Goal: Task Accomplishment & Management: Manage account settings

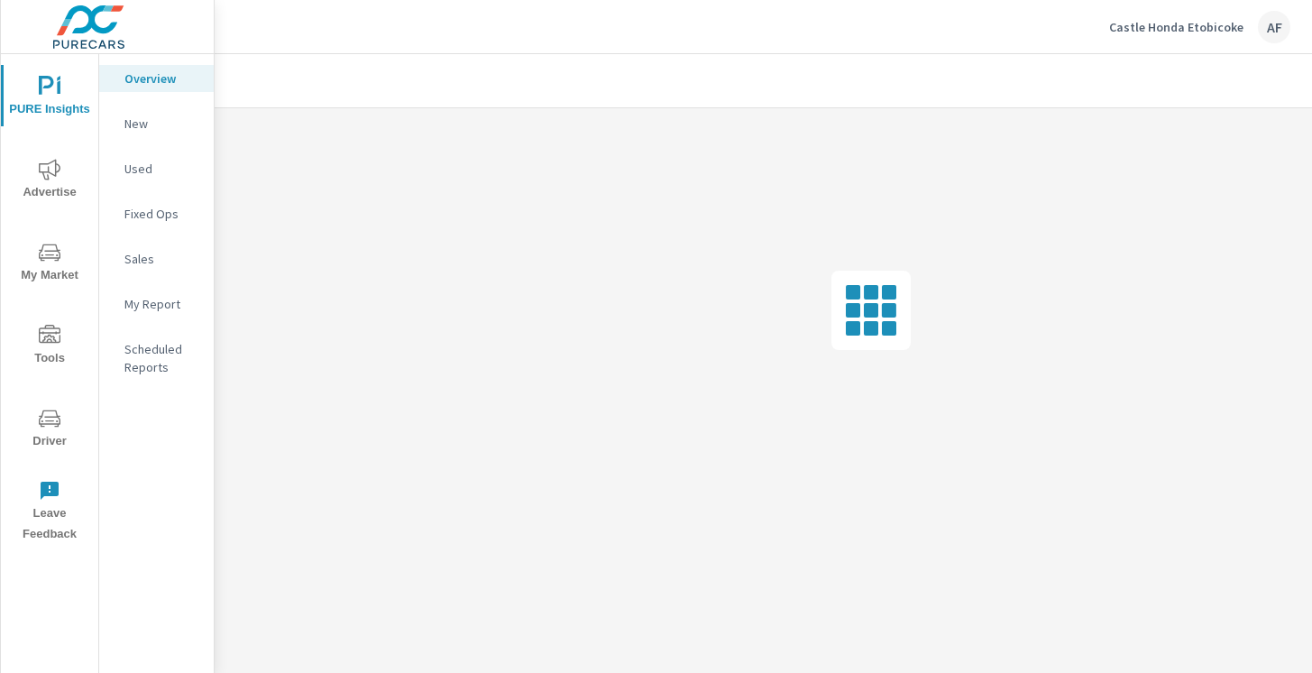
click at [51, 340] on icon "nav menu" at bounding box center [50, 336] width 22 height 22
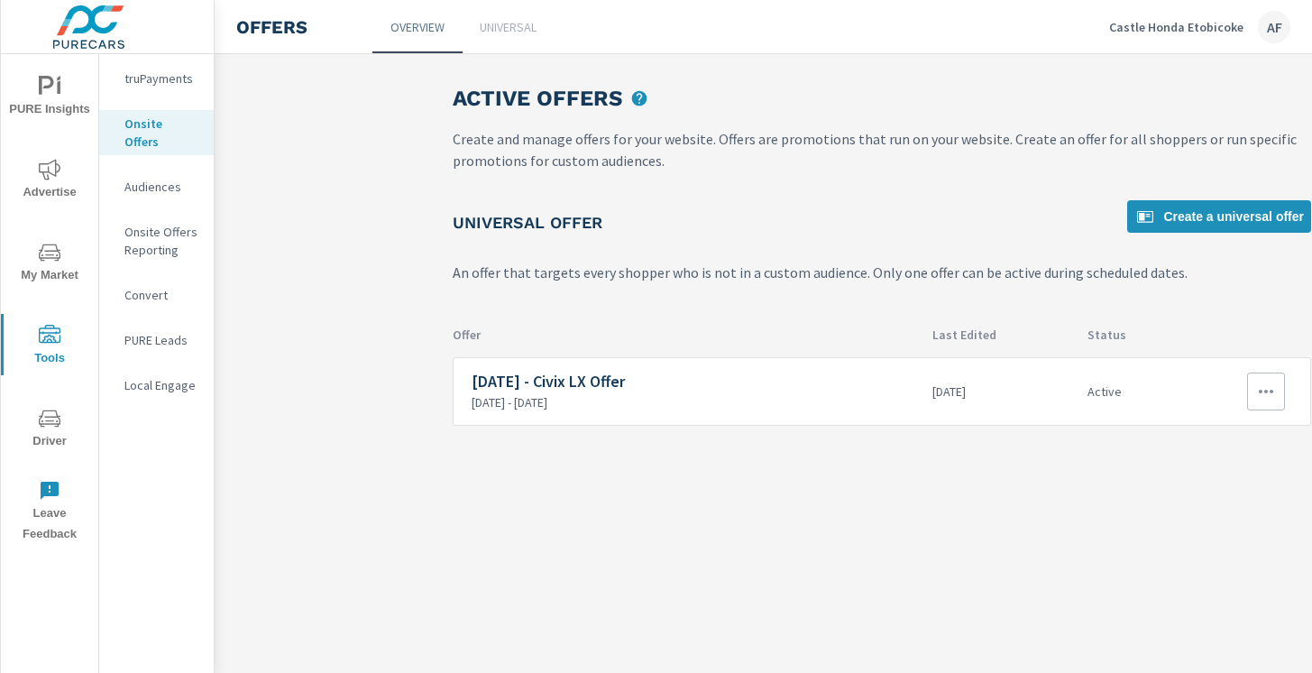
click at [1264, 399] on icon "button" at bounding box center [1266, 392] width 22 height 22
click at [1234, 440] on link "Edit" at bounding box center [1233, 432] width 100 height 43
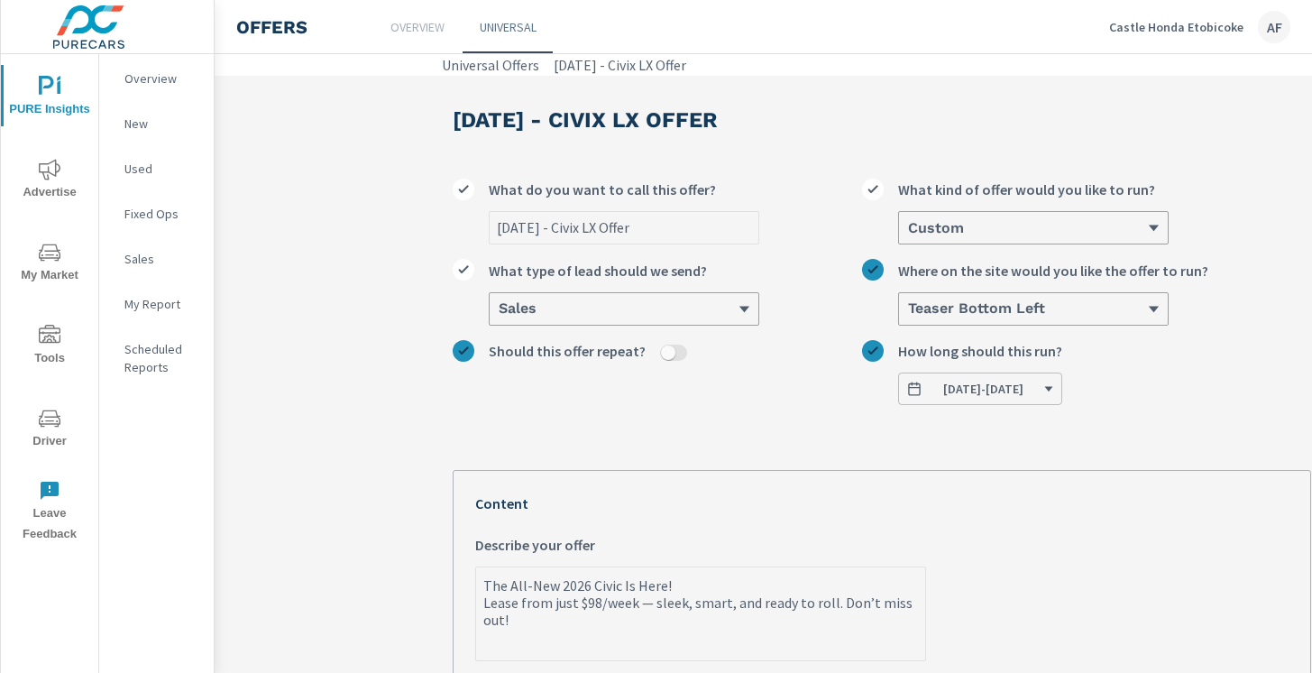
click at [664, 225] on input "[DATE] - Civix LX Offer" at bounding box center [624, 228] width 269 height 32
drag, startPoint x: 664, startPoint y: 225, endPoint x: 568, endPoint y: 225, distance: 95.6
click at [568, 225] on input "[DATE] - Civix LX Offer" at bounding box center [624, 228] width 269 height 32
type input "[DATE] - $"
type textarea "x"
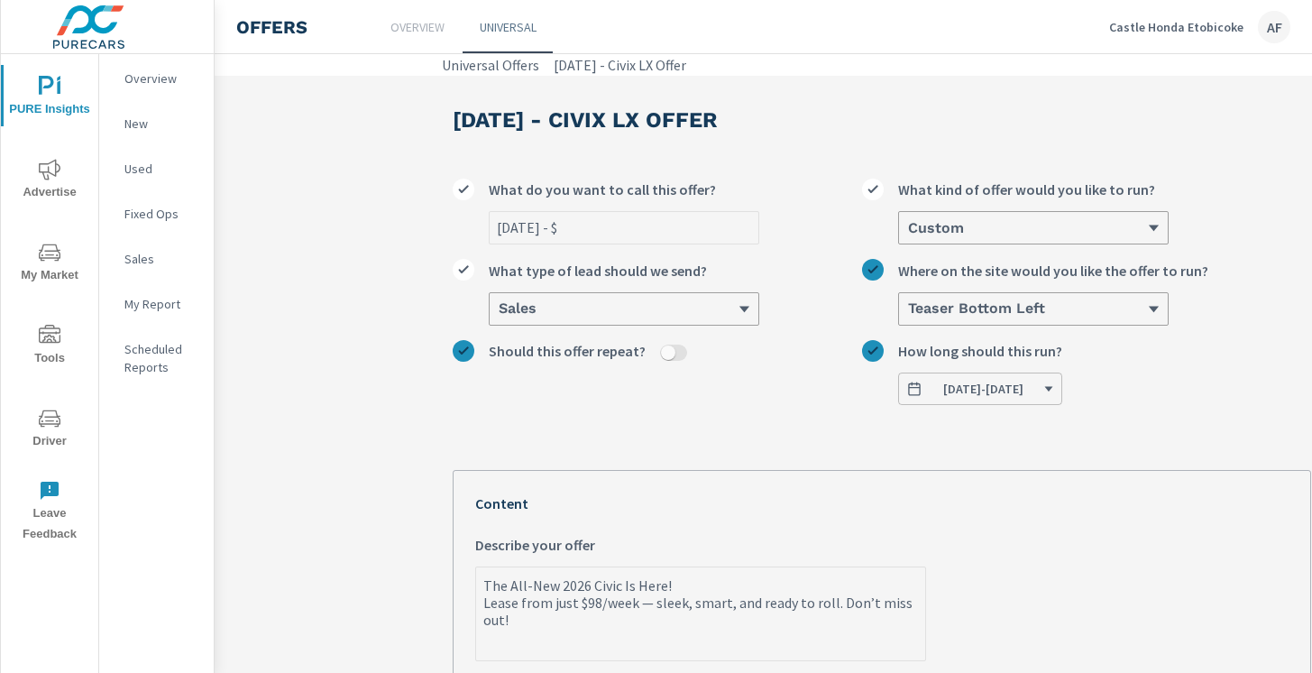
type input "[DATE] - $1"
type textarea "x"
type input "[DATE] - $1,"
type textarea "x"
type input "[DATE] - $1,0"
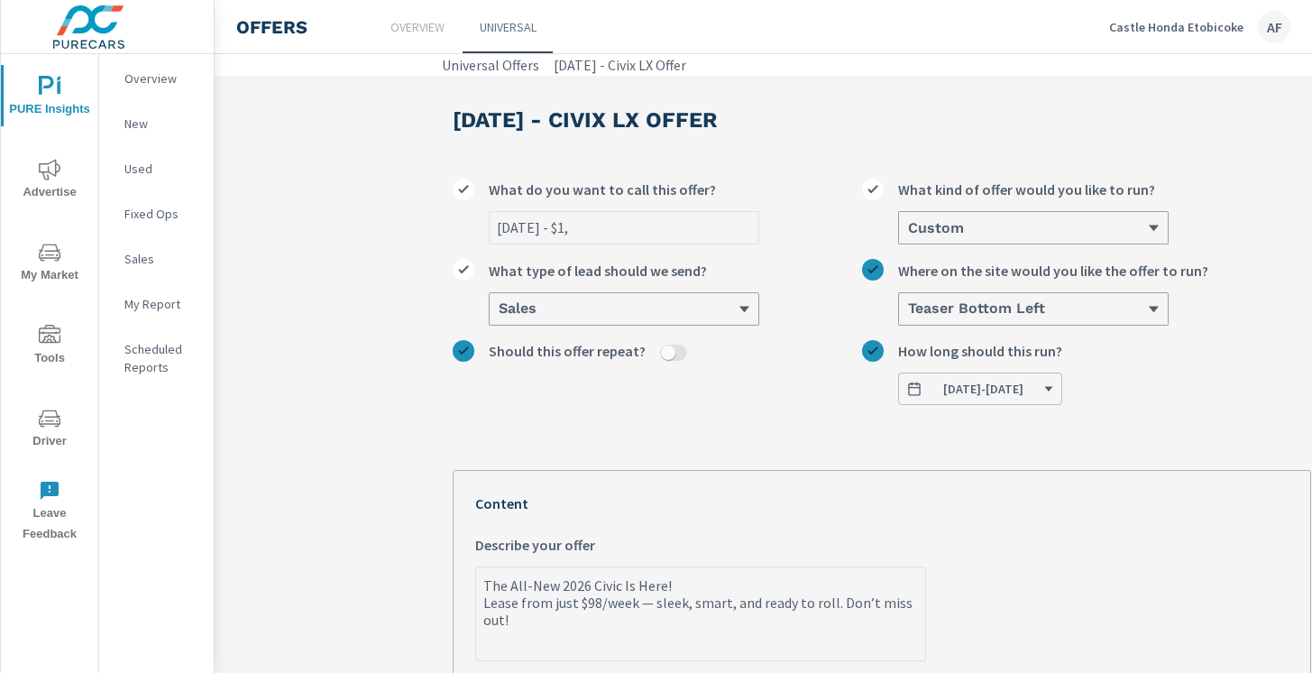
type textarea "x"
type input "[DATE] - $1,00"
type textarea "x"
type input "[DATE] - $1,000"
type textarea "x"
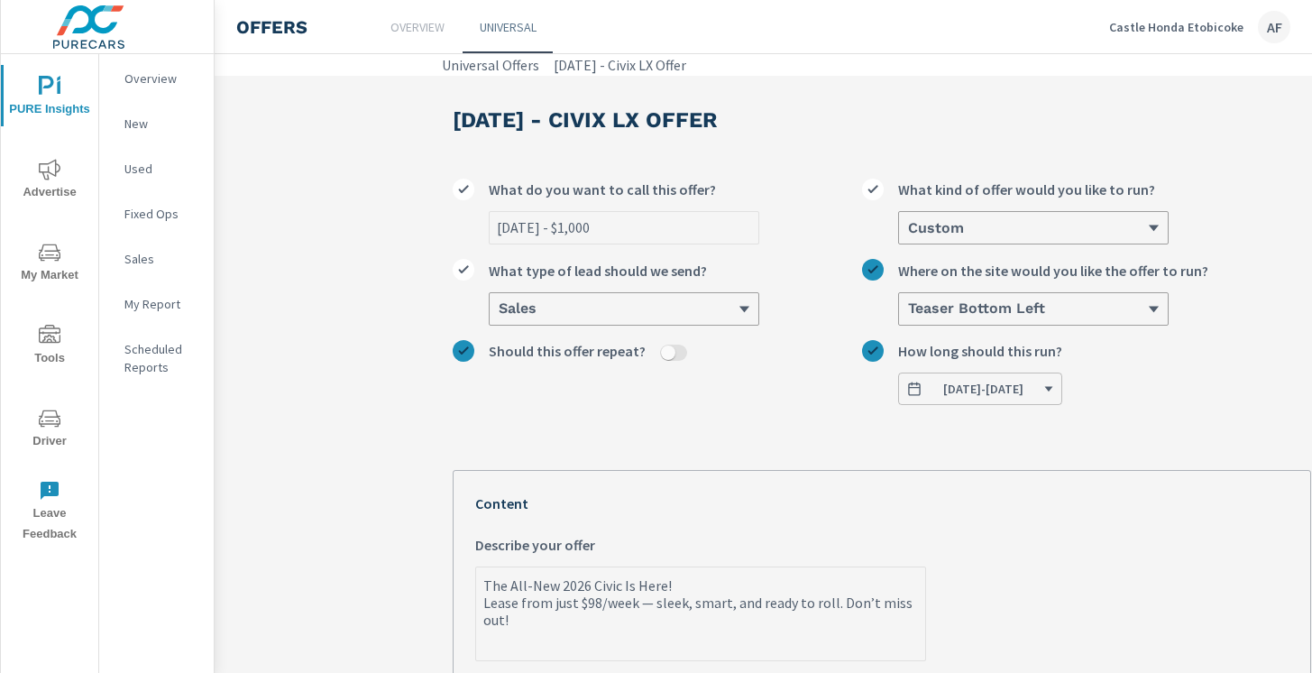
type input "[DATE] - $1,000"
type textarea "x"
type input "[DATE] - $1,000 B"
type textarea "x"
type input "[DATE] - $1,000 Bo"
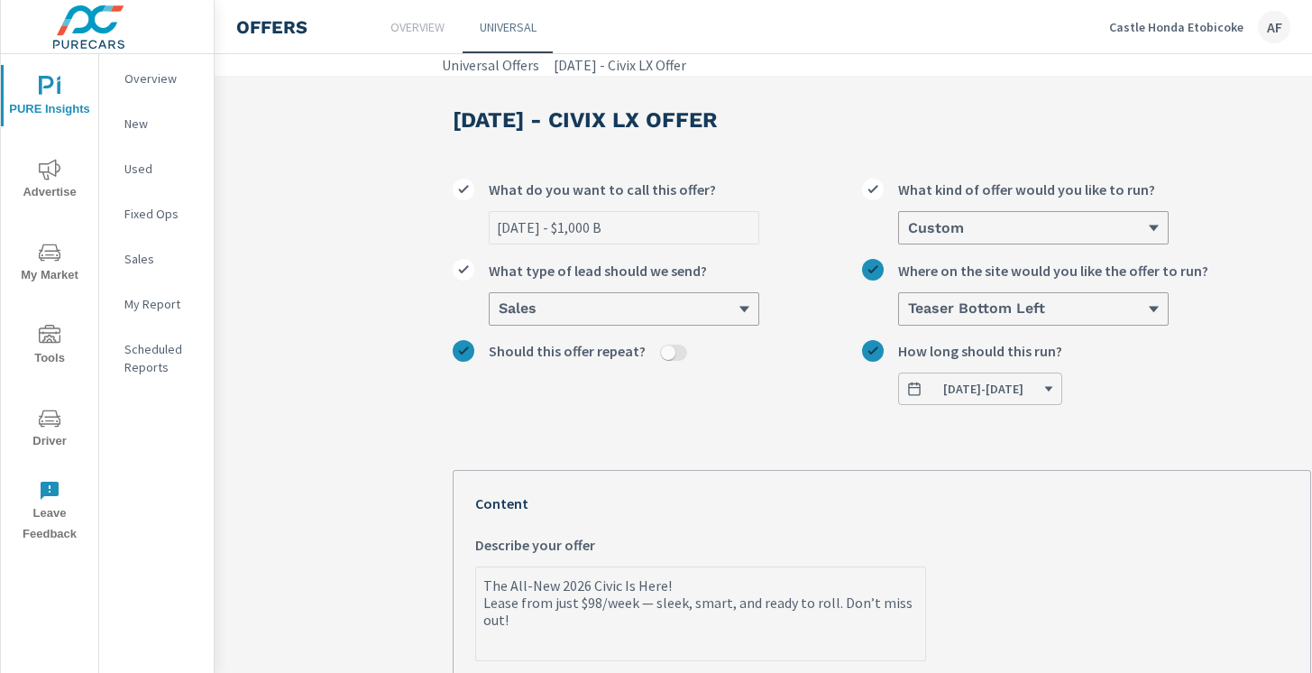
type textarea "x"
type input "[DATE] - $1,000 Bon"
type textarea "x"
type input "[DATE] - $1,000 Bonu"
type textarea "x"
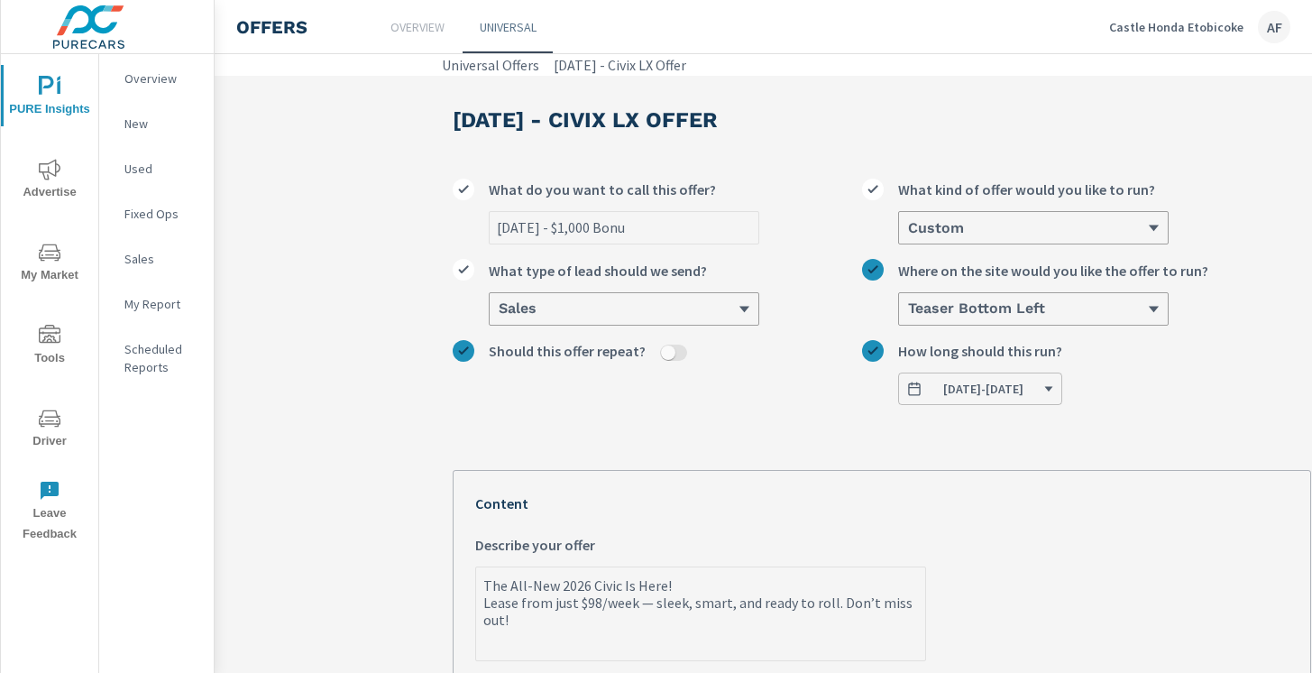
type input "[DATE] - $1,000 Bonus"
type textarea "x"
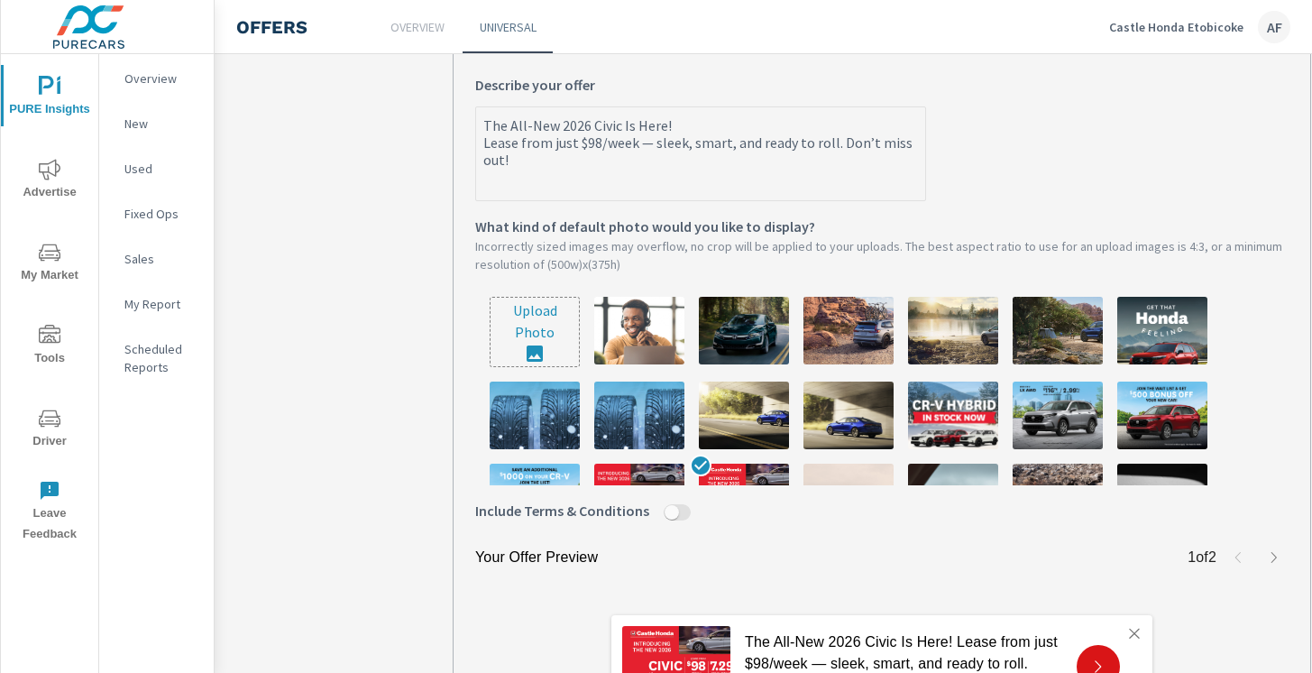
scroll to position [525, 0]
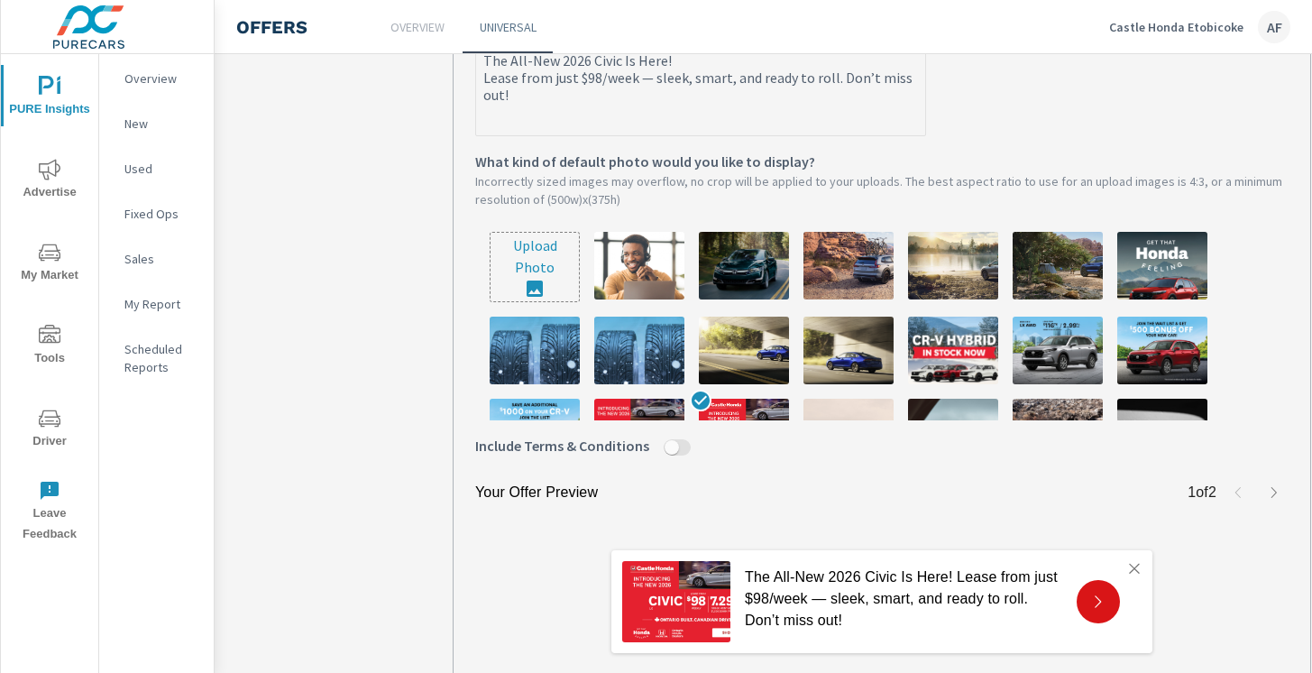
type input "[DATE] - $1,000 Bonus"
type textarea "x"
click at [532, 278] on input "file" at bounding box center [535, 267] width 88 height 69
type input "C:\fakepath\720A-25 Castle Honda - Pure Cars Offer_500 x 375_01.jpg"
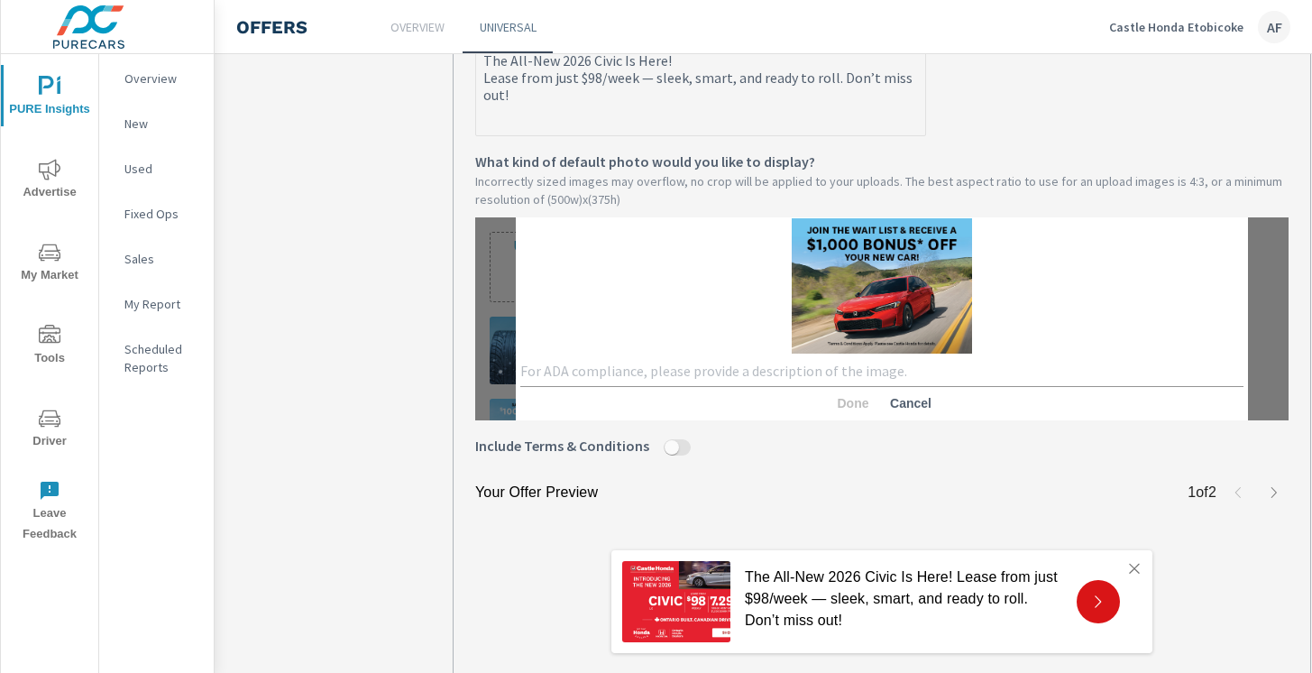
click at [607, 368] on textarea at bounding box center [881, 371] width 723 height 18
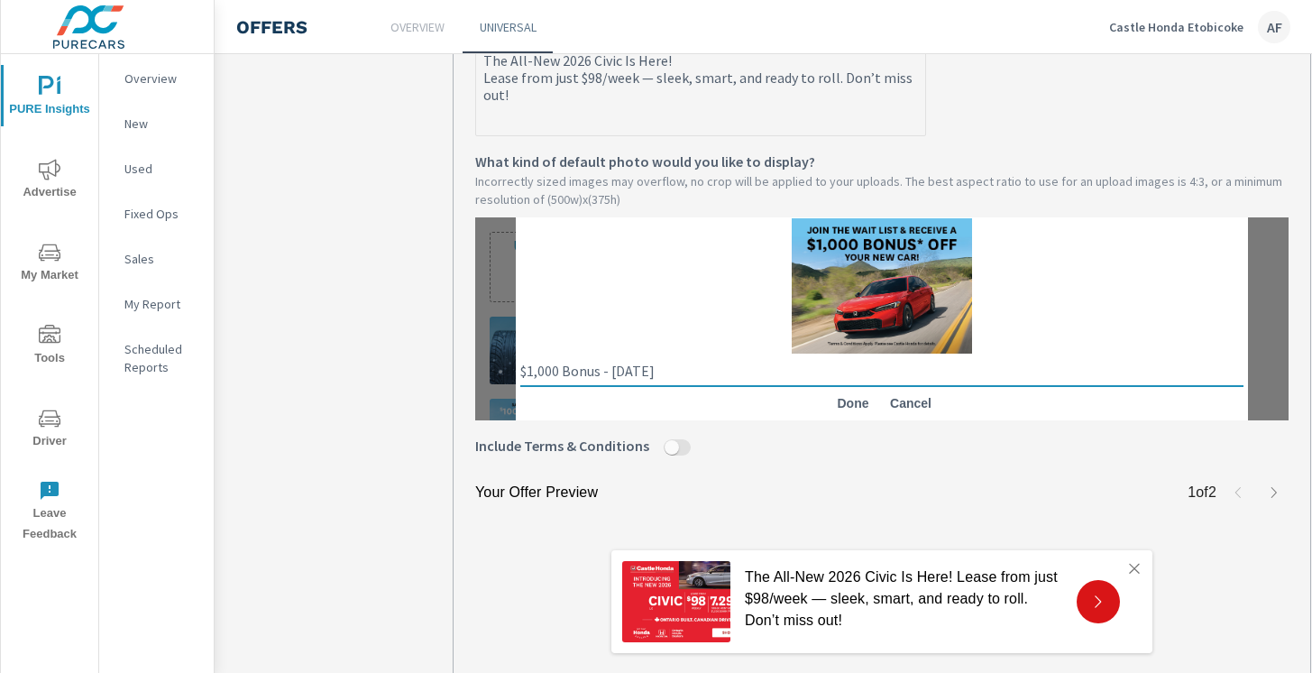
type textarea "$1,000 Bonus - [DATE]"
click at [853, 399] on span "Done" at bounding box center [852, 403] width 43 height 16
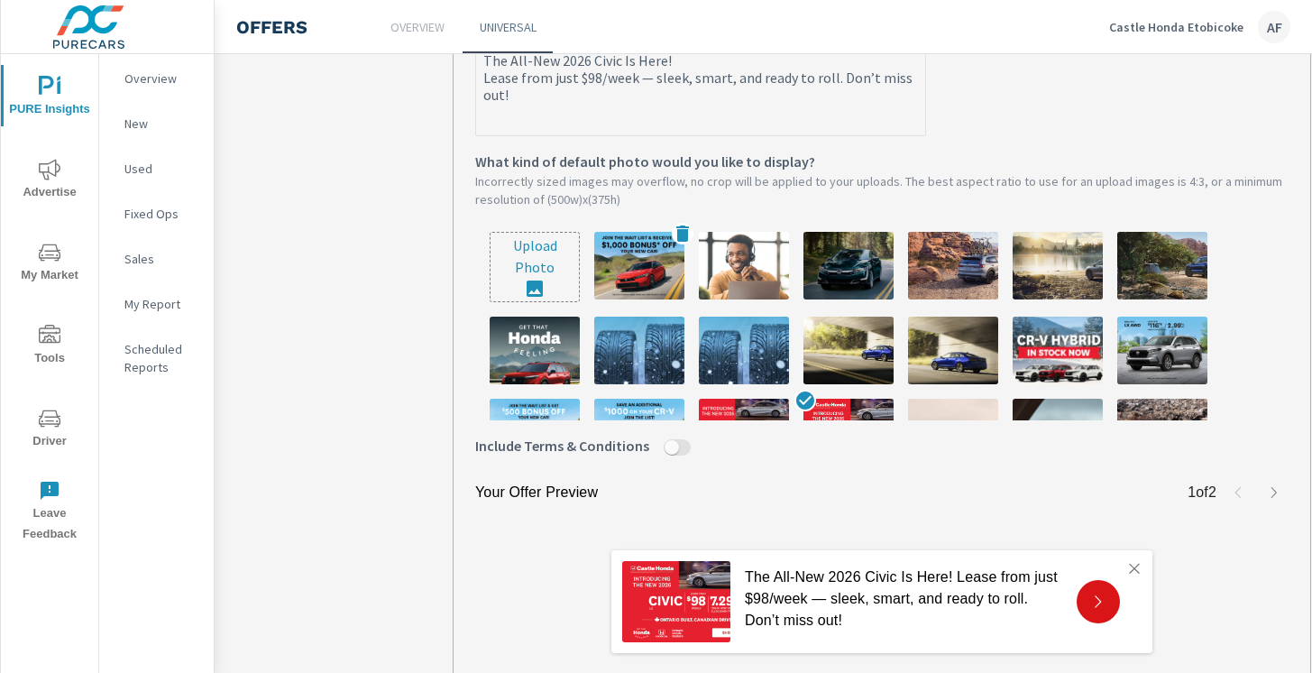
click at [660, 265] on img at bounding box center [639, 266] width 90 height 68
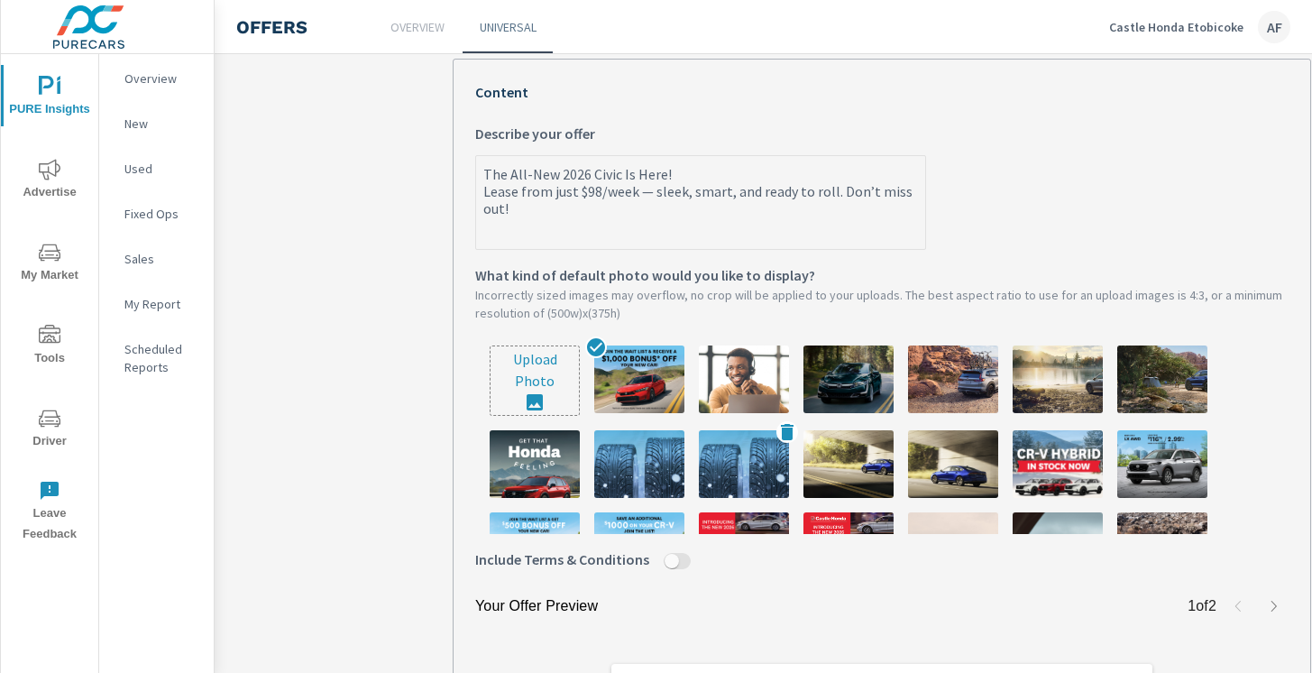
scroll to position [215, 0]
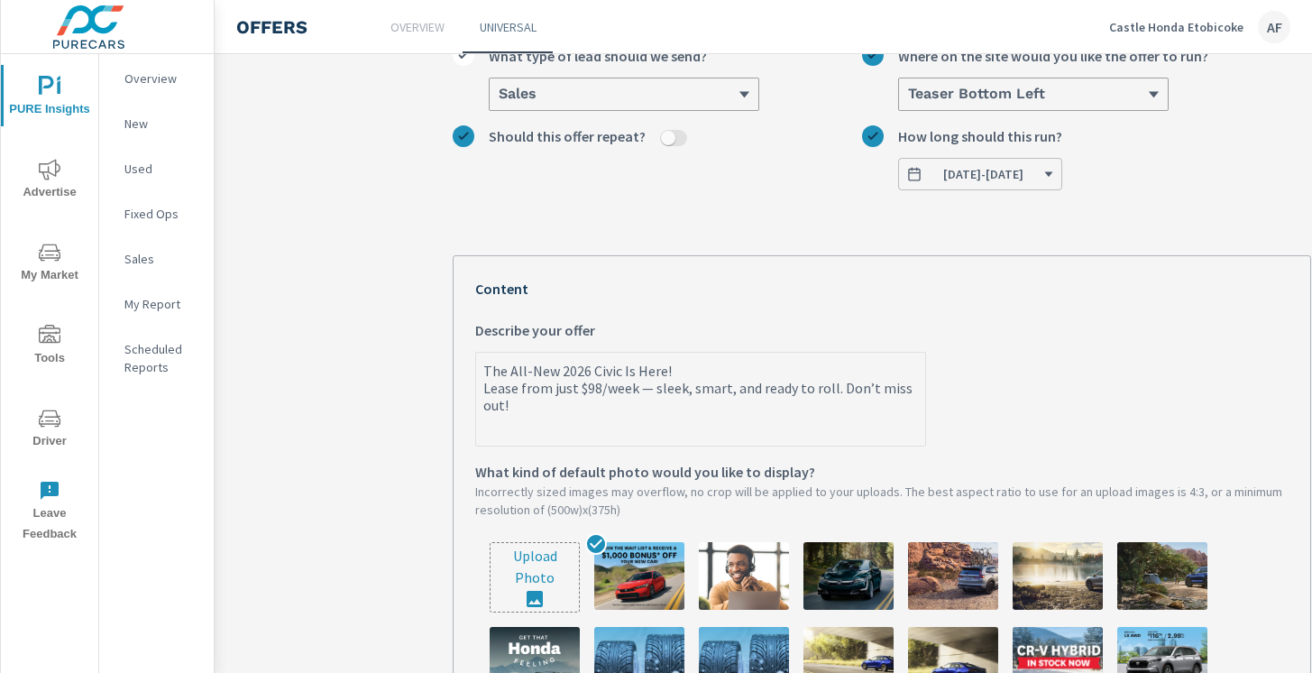
type textarea "x"
click at [545, 402] on textarea "The All-New 2026 Civic Is Here! Lease from just $98/week — sleek, smart, and re…" at bounding box center [700, 400] width 449 height 90
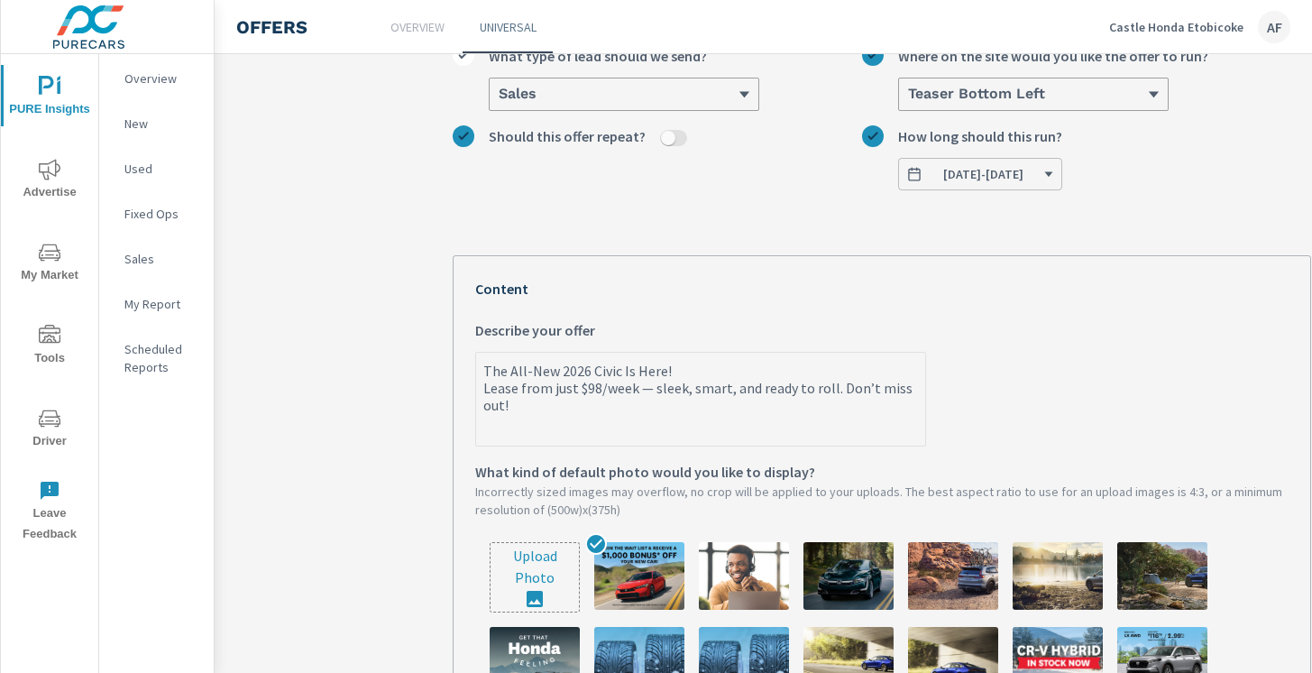
click at [534, 413] on textarea "The All-New 2026 Civic Is Here! Lease from just $98/week — sleek, smart, and re…" at bounding box center [700, 400] width 449 height 90
drag, startPoint x: 523, startPoint y: 398, endPoint x: 464, endPoint y: 359, distance: 70.3
click at [464, 359] on div "Your Offer Preview 1 of 2 The All-New 2026 Civic Is Here! Lease from just $98/w…" at bounding box center [882, 634] width 858 height 759
paste textarea "Don’t miss out! Join the waitlist [DATE] and get up to $500 off your new car! Y…"
type textarea "Don’t miss out! Join the waitlist [DATE] and get up to $500 off your new car! Y…"
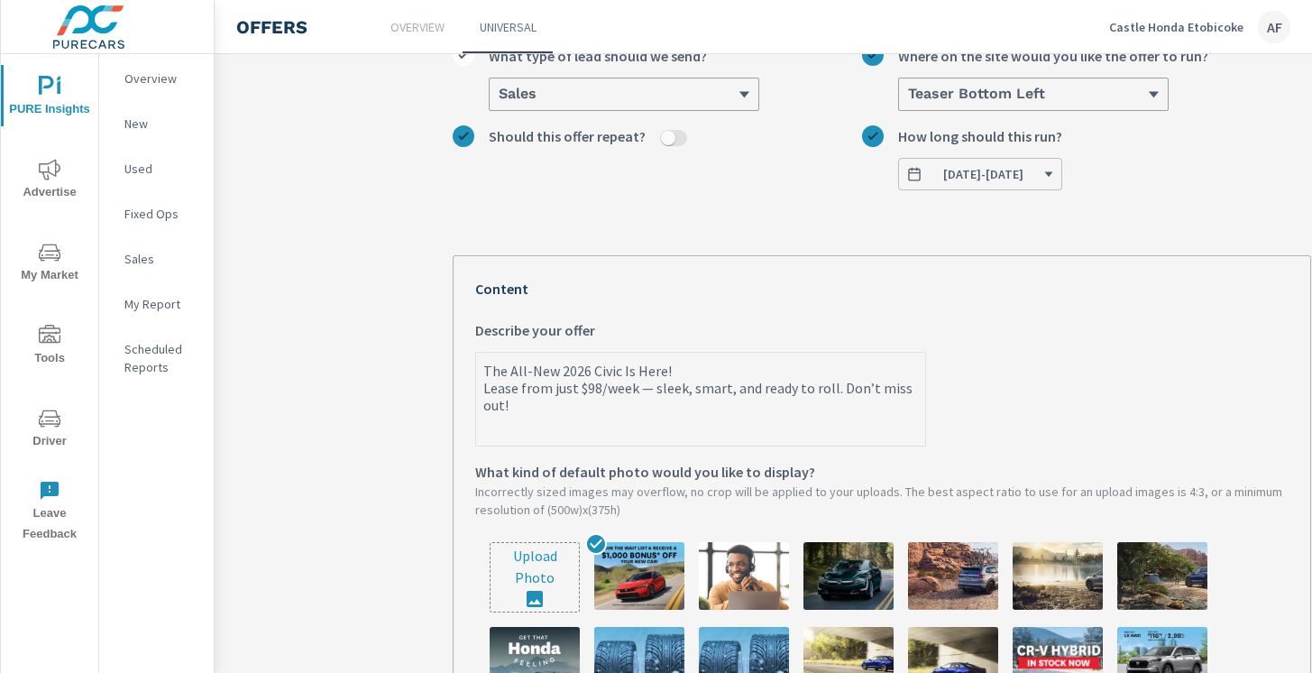
type textarea "x"
click at [483, 372] on textarea "Don’t miss out! Join the waitlist [DATE] and get up to $500 off your new car! Y…" at bounding box center [700, 400] width 449 height 90
type textarea "Don’t miss out! Join the waitlist [DATE] and get up to $500 off your new car! Y…"
type textarea "x"
click at [823, 368] on textarea "Don’t miss out! Join the waitlist [DATE] and get up to $500 off your new car! Y…" at bounding box center [700, 400] width 449 height 90
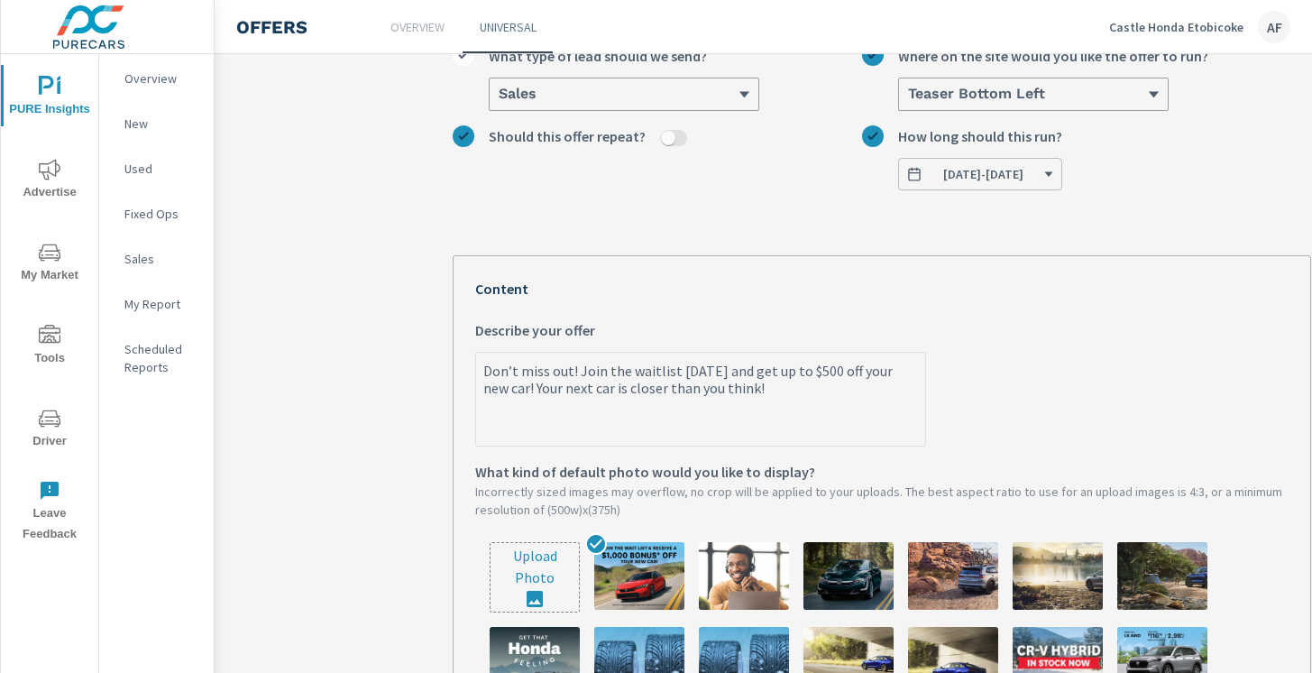
type textarea "Don’t miss out! Join the waitlist [DATE] and get up to $50 off your new car! Yo…"
type textarea "x"
type textarea "Don’t miss out! Join the waitlist [DATE] and get up to $5 off your new car! You…"
type textarea "x"
type textarea "Don’t miss out! Join the waitlist [DATE] and get up to $ off your new car! Your…"
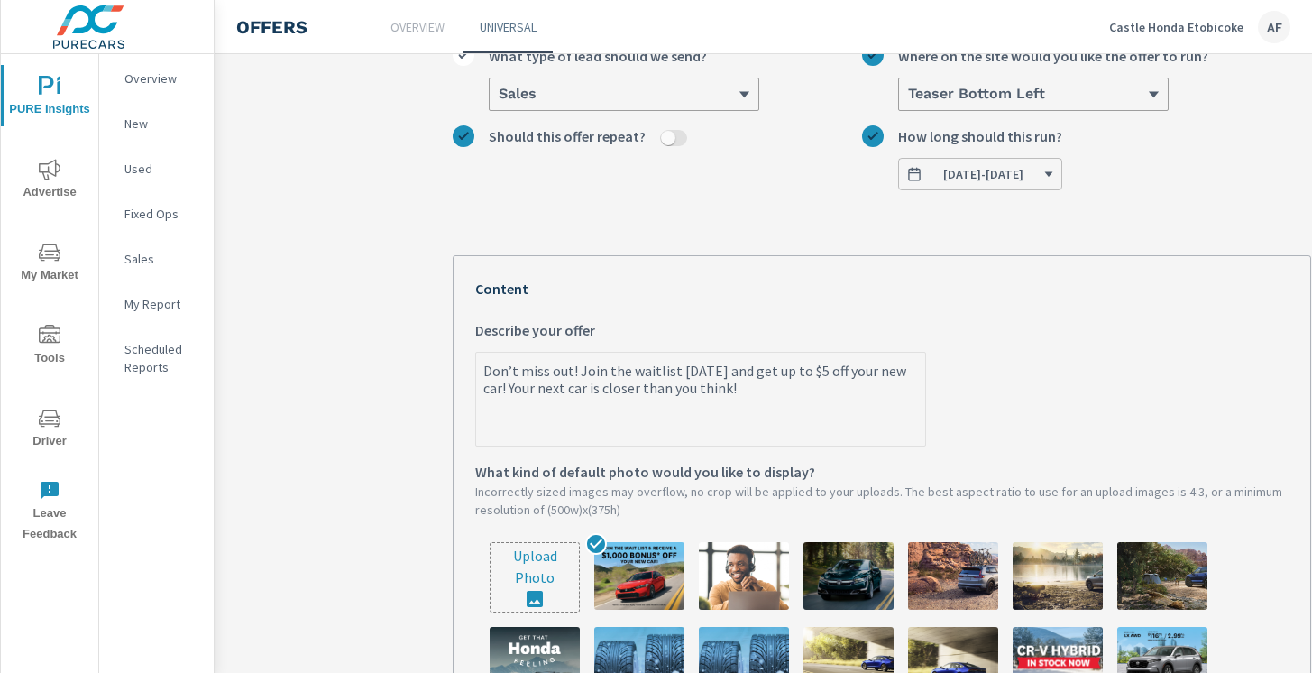
type textarea "x"
type textarea "Don’t miss out! Join the waitlist [DATE] and get up to $1 off your new car! You…"
type textarea "x"
type textarea "Don’t miss out! Join the waitlist [DATE] and get up to $1, off your new car! Yo…"
type textarea "x"
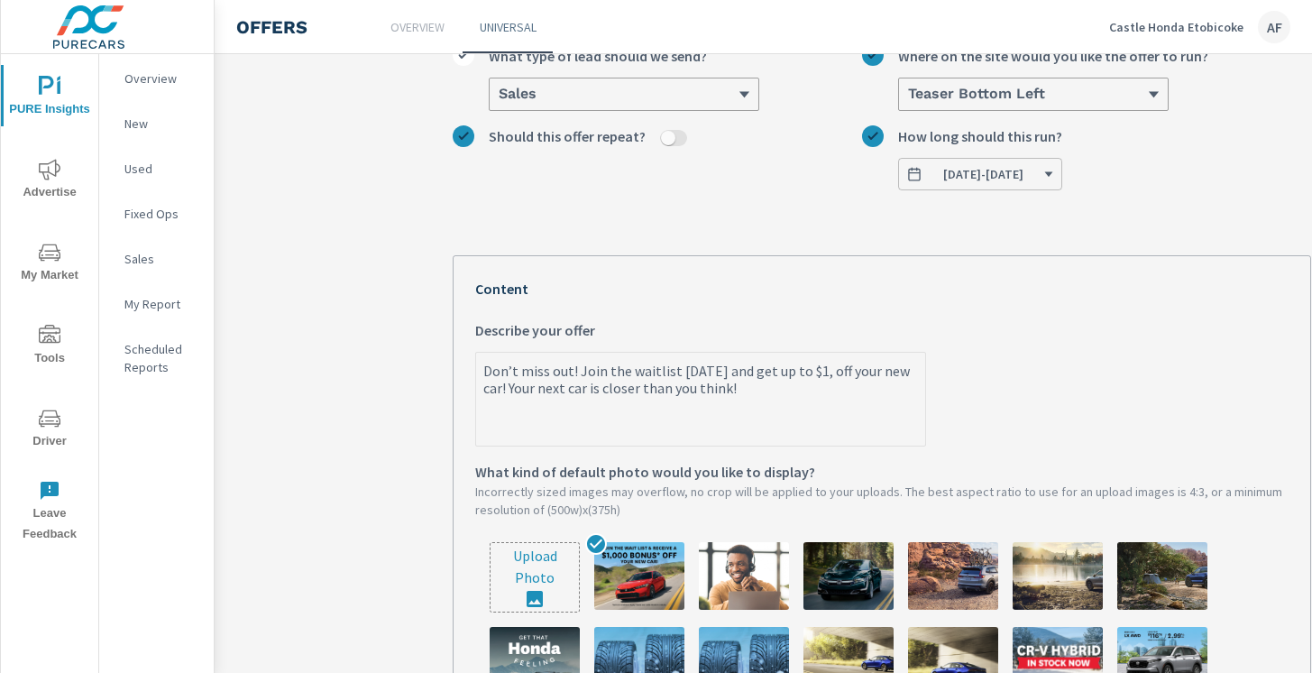
type textarea "Don’t miss out! Join the waitlist [DATE] and get up to $1,0 off your new car! Y…"
type textarea "x"
type textarea "Don’t miss out! Join the waitlist [DATE] and get up to $1,00 off your new car! …"
type textarea "x"
type textarea "Don’t miss out! Join the waitlist [DATE] and get up to $1,000 off your new car!…"
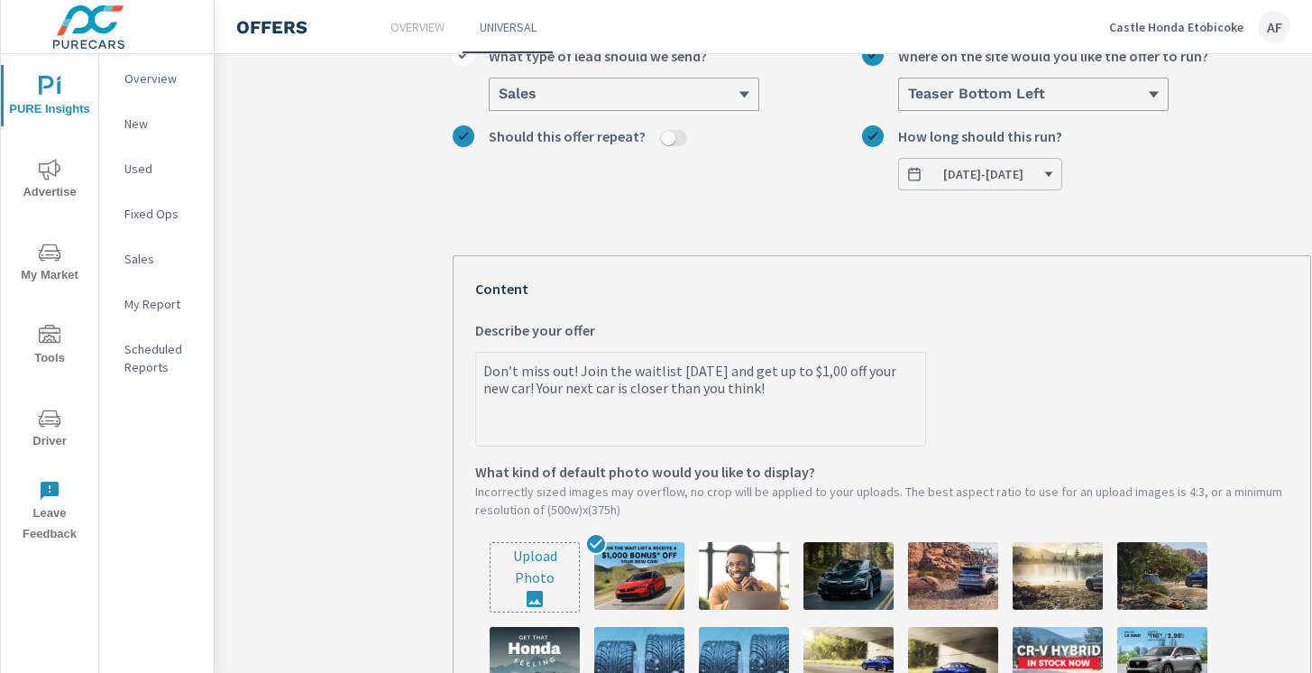
type textarea "x"
drag, startPoint x: 579, startPoint y: 369, endPoint x: 438, endPoint y: 354, distance: 141.4
click at [438, 354] on div "[DATE] - Civix LX Offer [DATE] - $1,000 Bonus What do you want to call this off…" at bounding box center [882, 497] width 902 height 1272
type textarea "Join the waitlist [DATE] and get up to $1,000 off your new car! Your next car i…"
type textarea "x"
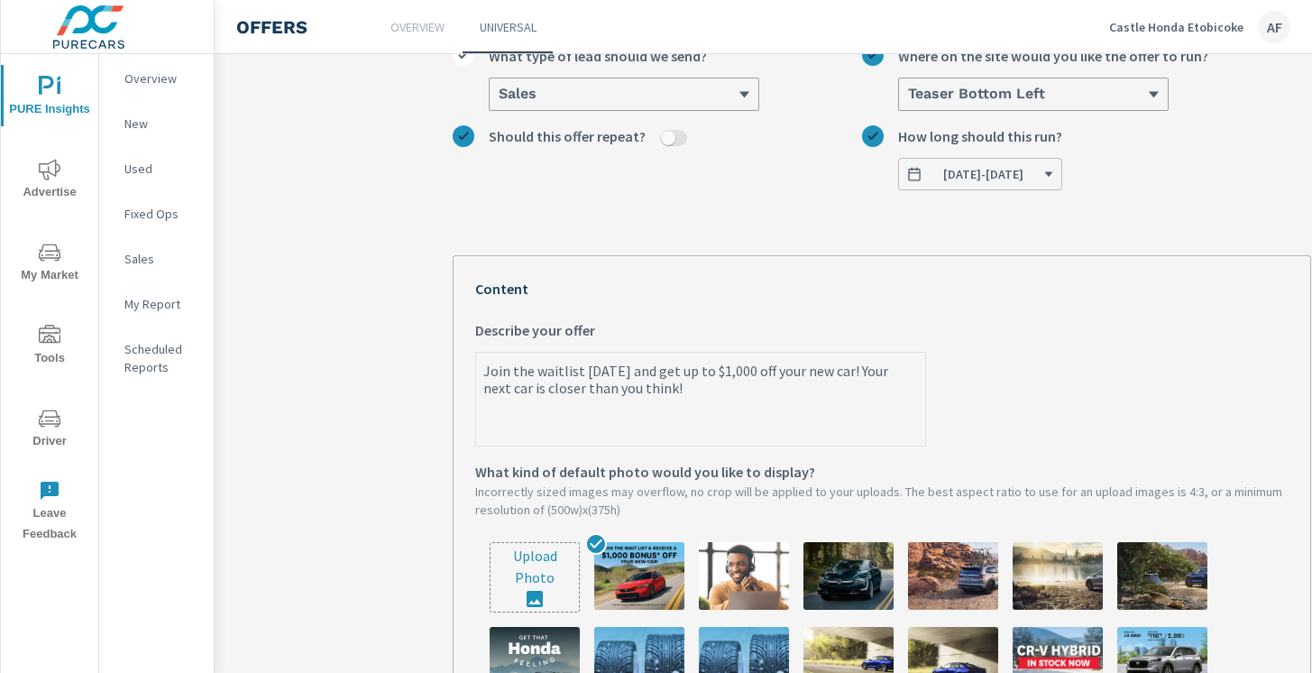
click at [498, 392] on textarea "Join the waitlist [DATE] and get up to $1,000 off your new car! Your next car i…" at bounding box center [700, 400] width 449 height 90
type textarea "Join the waitlist [DATE] and get up to $1,000 off your new car! Your next [PERS…"
type textarea "x"
type textarea "Join the waitlist [DATE] and get up to $1,000 off your new car! Your next cais …"
type textarea "x"
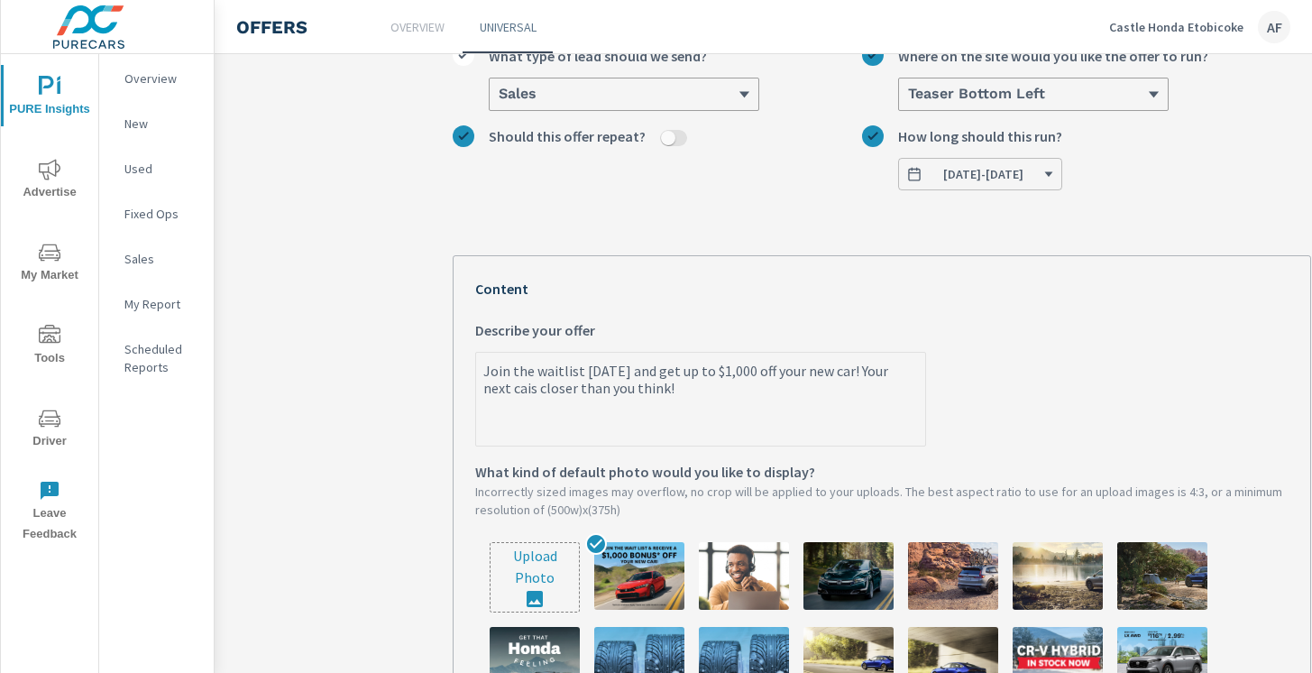
type textarea "Join the waitlist [DATE] and get up to $1,000 off your new car! Your next cis c…"
type textarea "x"
type textarea "Join the waitlist [DATE] and get up to $1,000 off your new car! Your next is cl…"
type textarea "x"
type textarea "Join the waitlist [DATE] and get up to $1,000 off your new car! Your next vis c…"
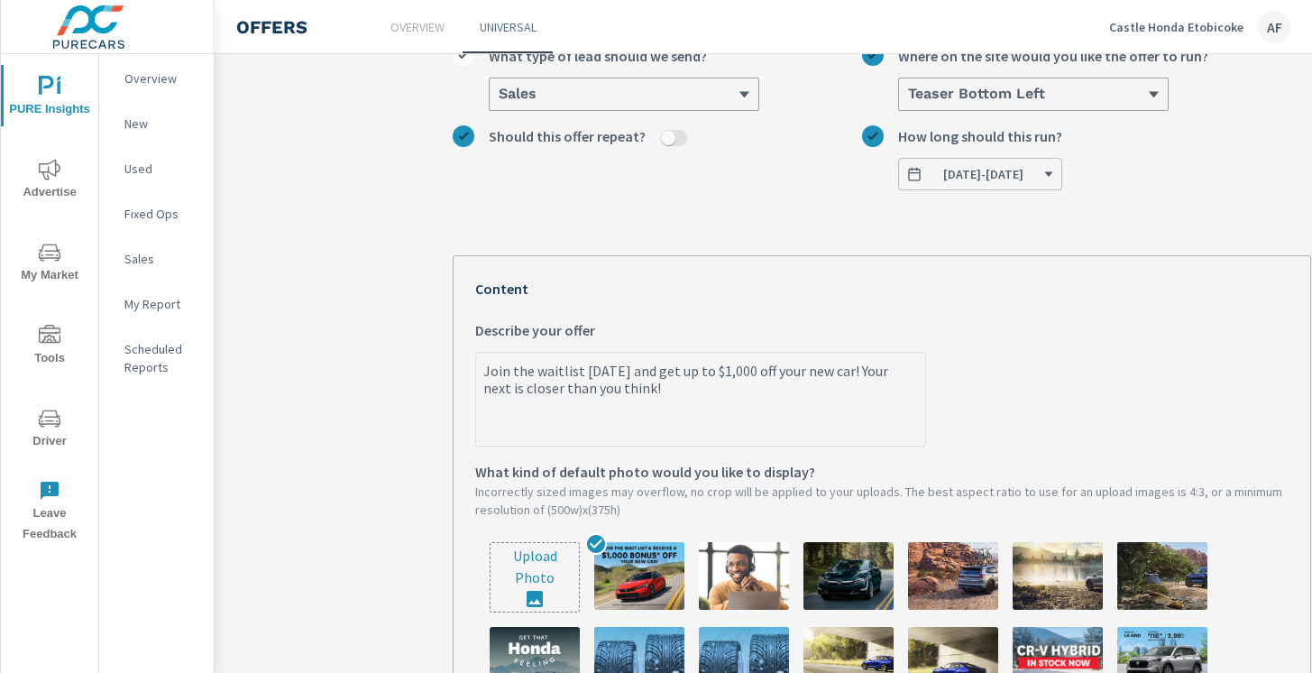
type textarea "x"
type textarea "Join the waitlist [DATE] and get up to $1,000 off your new car! Your next veis …"
type textarea "x"
type textarea "Join the waitlist [DATE] and get up to $1,000 off your new car! Your next vehis…"
type textarea "x"
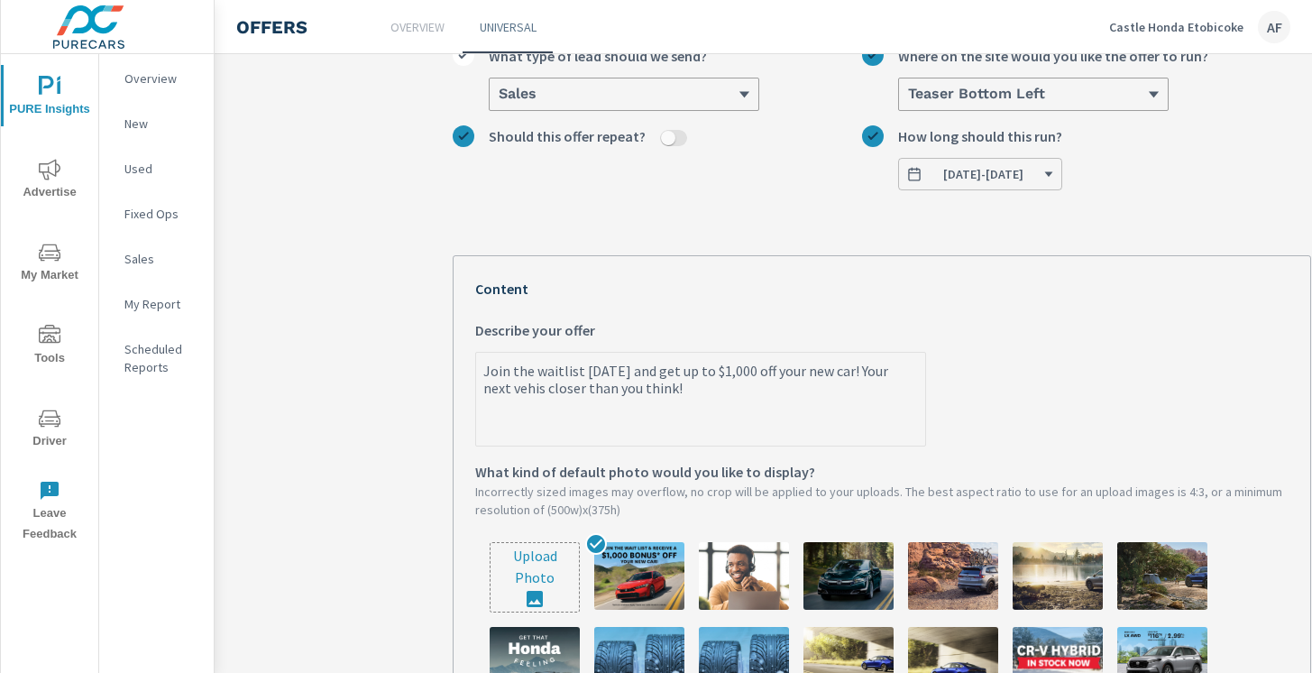
type textarea "Join the waitlist [DATE] and get up to $1,000 off your new car! Your next vehii…"
type textarea "x"
type textarea "Join the waitlist [DATE] and get up to $1,000 off your new car! Your next vehic…"
type textarea "x"
type textarea "Join the waitlist [DATE] and get up to $1,000 off your new car! Your next vehic…"
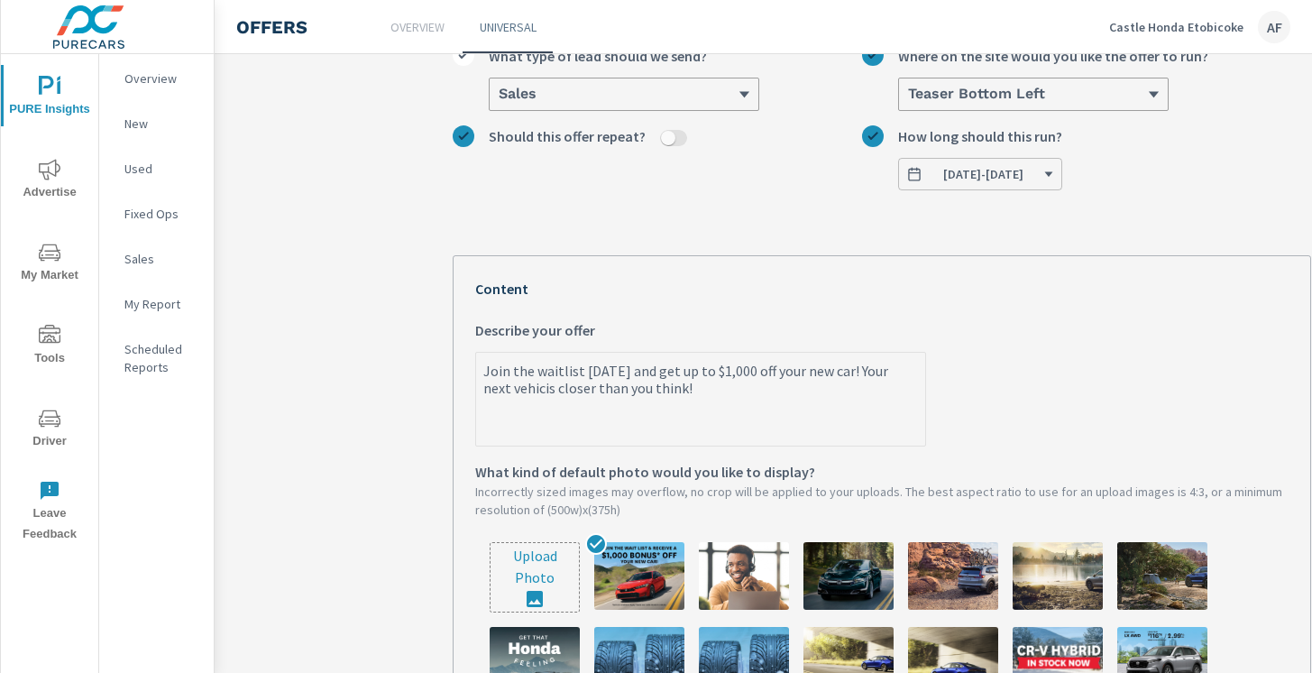
type textarea "x"
type textarea "Join the waitlist [DATE] and get up to $1,000 off your new car! Your next vehic…"
type textarea "x"
type textarea "Join the waitlist [DATE] and get up to $1,000 off your new car! Your next vehic…"
type textarea "x"
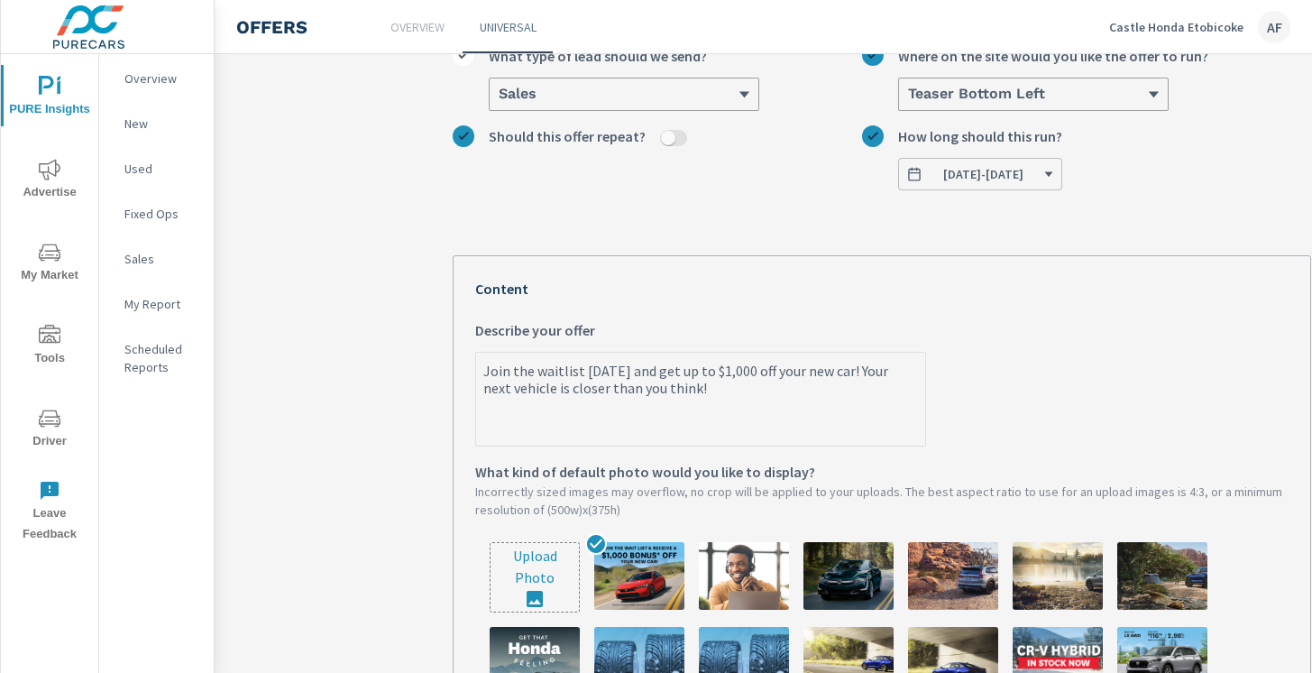
click at [846, 372] on textarea "Join the waitlist [DATE] and get up to $1,000 off your new car! Your next vehic…" at bounding box center [700, 400] width 449 height 90
type textarea "Join the waitlist [DATE] and get up to $1,000 off your new car!Your next vehicl…"
type textarea "x"
type textarea "Join the waitlist [DATE] and get up to $1,000 off your new carYour next vehicle…"
type textarea "x"
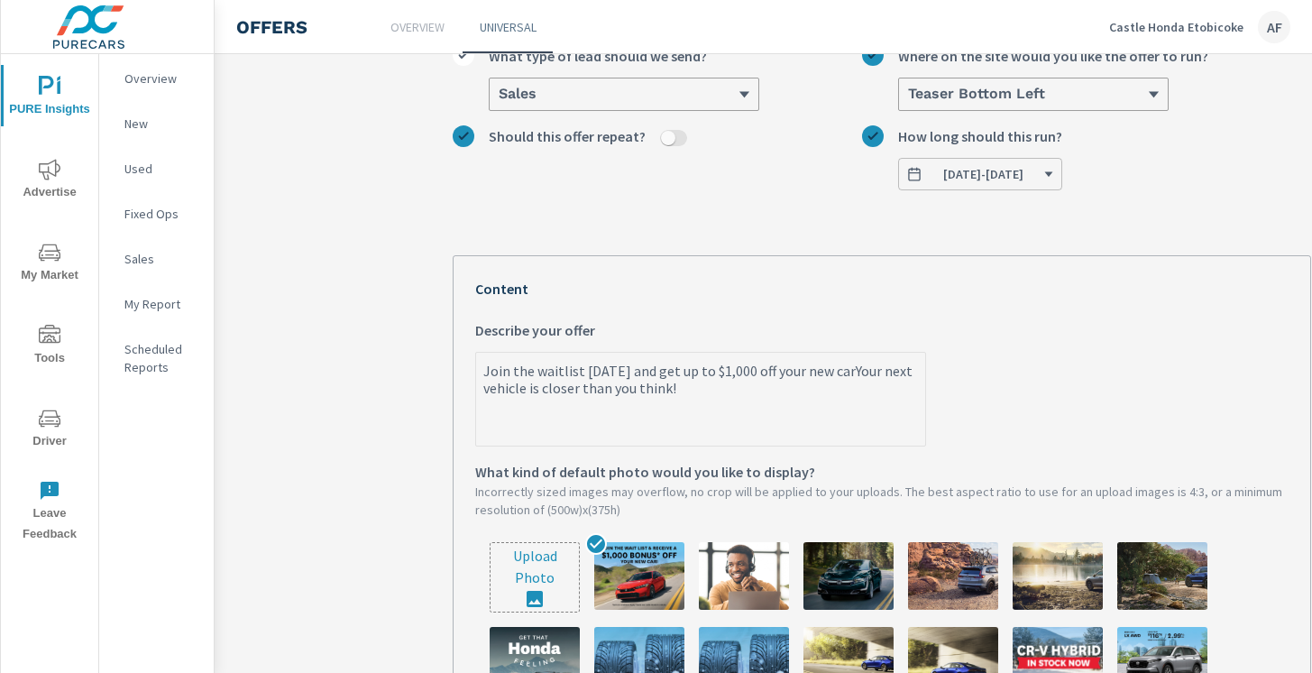
type textarea "Join the waitlist [DATE] and get up to $1,000 off your new car.Your next vehicl…"
type textarea "x"
type textarea "Join the waitlist [DATE] and get up to $1,000 off your new car. Your next vehic…"
type textarea "x"
click at [533, 387] on textarea "Join the waitlist [DATE] and get up to $1,000 off your new car. Your next vehic…" at bounding box center [700, 400] width 449 height 90
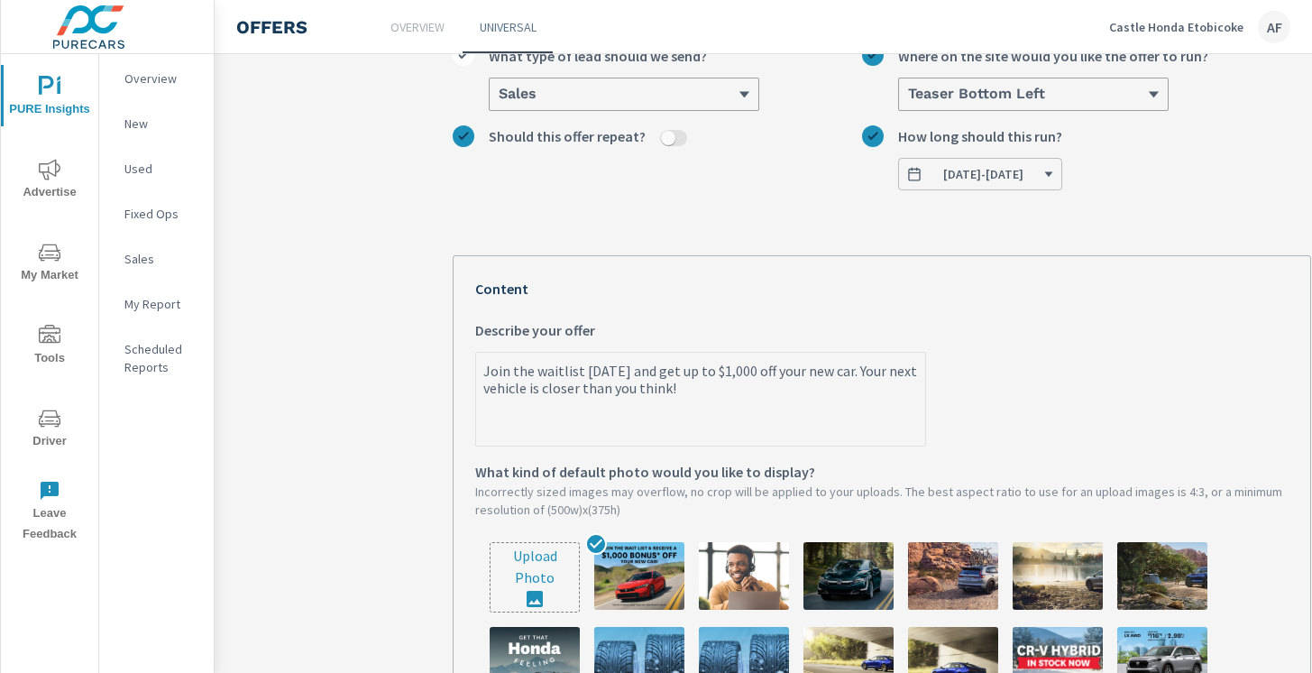
click at [527, 385] on textarea "Join the waitlist [DATE] and get up to $1,000 off your new car. Your next vehic…" at bounding box center [700, 400] width 449 height 90
click at [528, 390] on textarea "Join the waitlist [DATE] and get up to $1,000 off your new car. Your next vehic…" at bounding box center [700, 400] width 449 height 90
type textarea "Join the waitlist [DATE] and get up to $1,000 off your new car. Your next vehic…"
type textarea "x"
paste textarea "🚗"
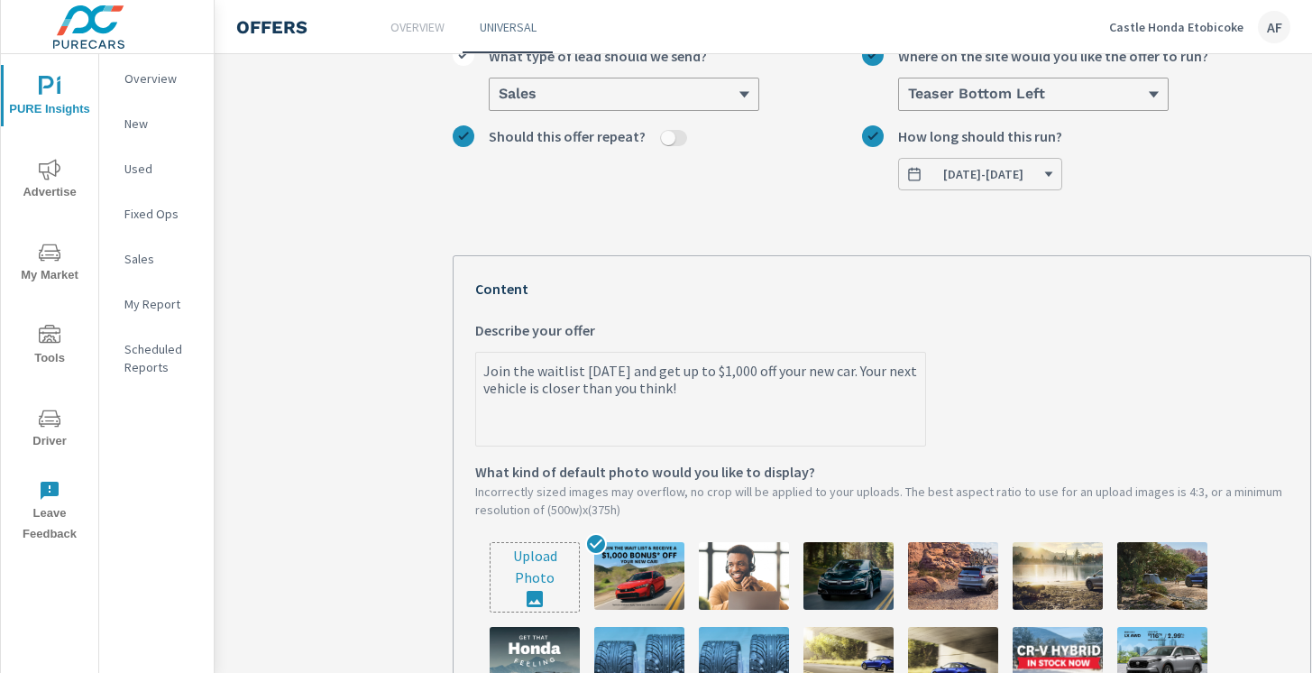
type textarea "Join the waitlist [DATE] and get up to $1,000 off your new car. Your next vehic…"
type textarea "x"
type textarea "Join the waitlist [DATE] and get up to $1,000 off your new car. Your next vehic…"
type textarea "x"
type textarea "Join the waitlist [DATE] and get up to $1,000 off your new car. Your next vehic…"
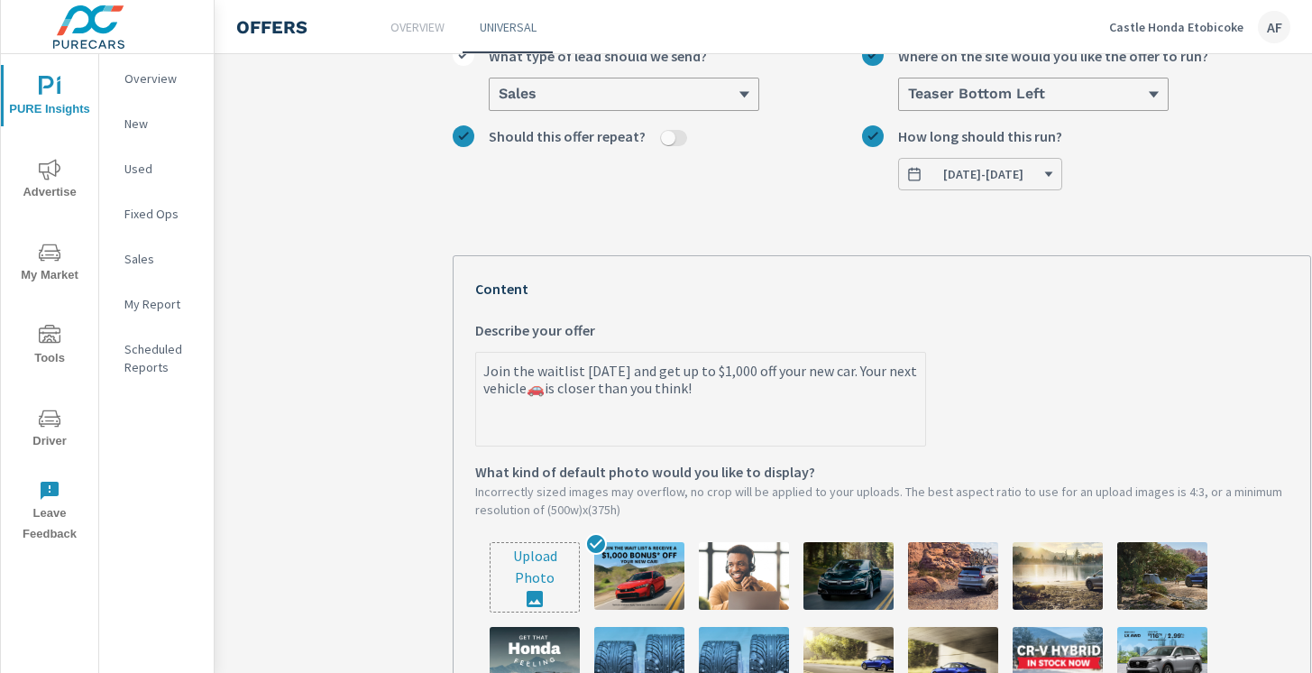
type textarea "x"
drag, startPoint x: 541, startPoint y: 389, endPoint x: 525, endPoint y: 389, distance: 16.2
click at [525, 389] on textarea "Join the waitlist [DATE] and get up to $1,000 off your new car. Your next vehic…" at bounding box center [700, 400] width 449 height 90
type textarea "Join the waitlist [DATE] and get up to $1,000 off your new car. Your next vehic…"
type textarea "x"
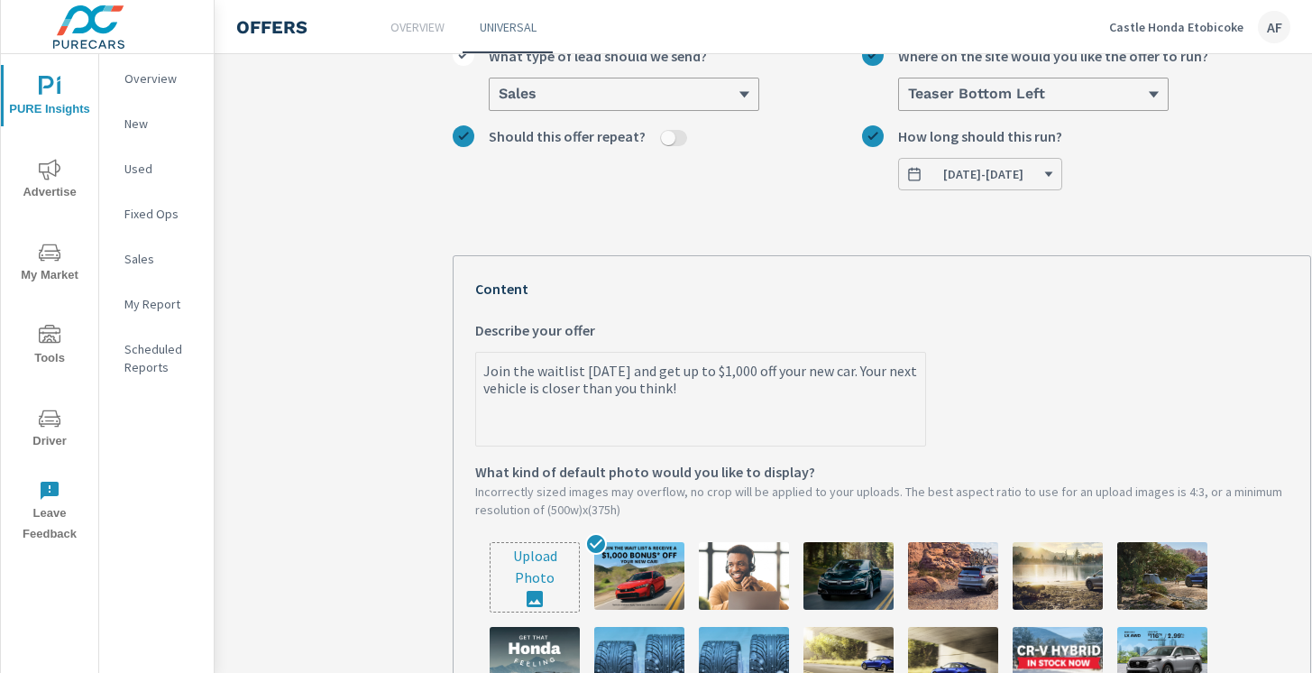
click at [842, 374] on textarea "Join the waitlist [DATE] and get up to $1,000 off your new car. Your next vehic…" at bounding box center [700, 400] width 449 height 90
type textarea "Join the waitlist [DATE] and get up to $1,000 off your new car Your next vehicl…"
type textarea "x"
paste textarea "🚗"
type textarea "Join the waitlist [DATE] and get up to $1,000 off your new car🚗 Your next vehic…"
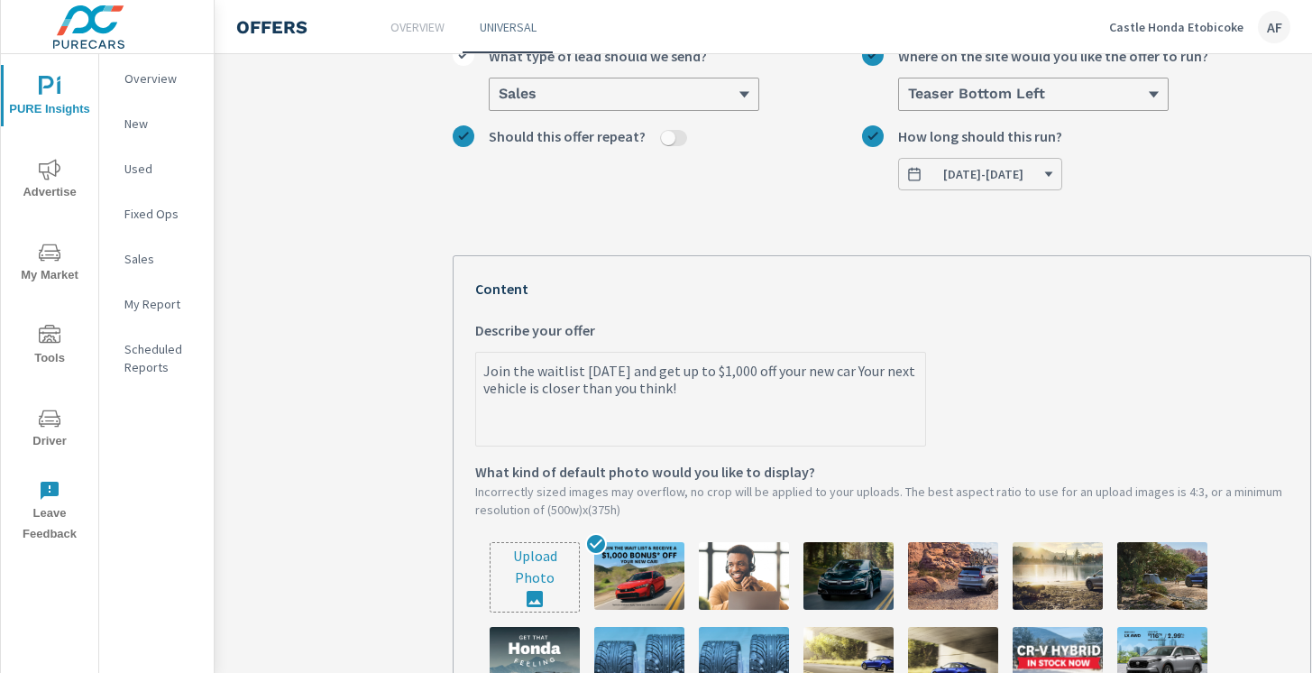
type textarea "x"
type textarea "Join the waitlist [DATE] and get up to $1,000 off your new car🚗. Your next vehi…"
type textarea "x"
type textarea "Join the waitlist [DATE] and get up to $1,000 off your new car🚗. Your next vehi…"
type textarea "x"
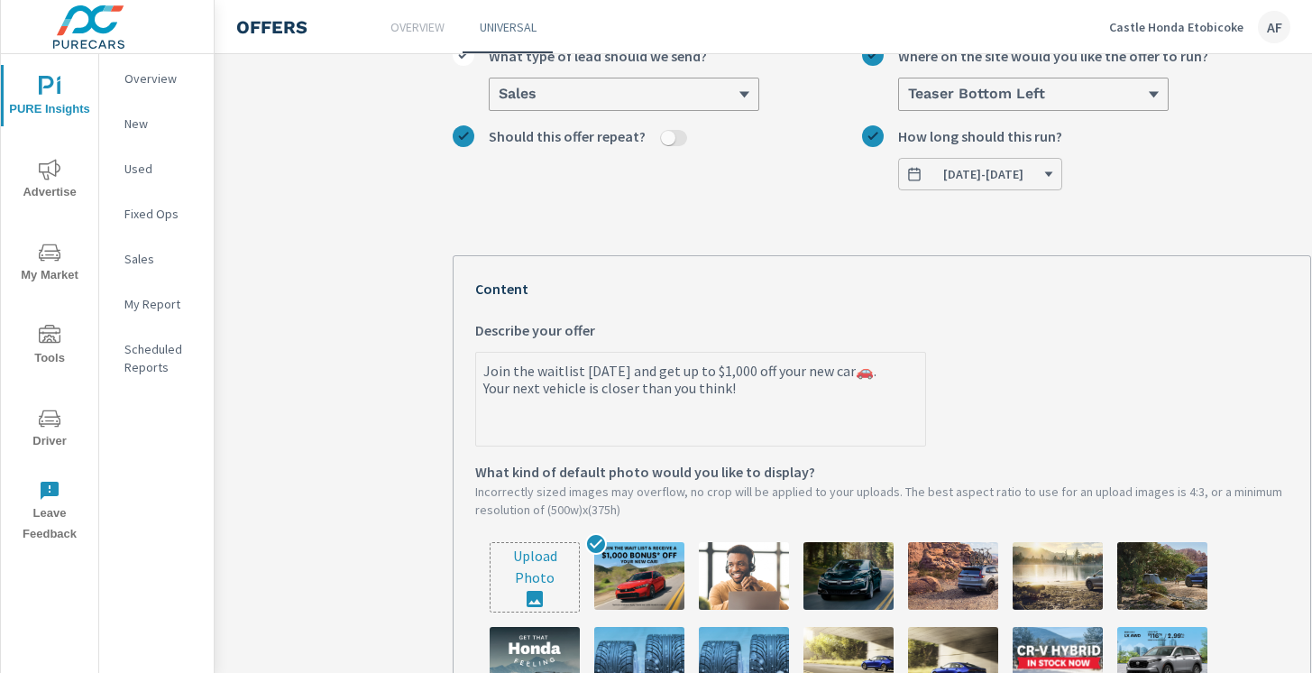
click at [868, 372] on textarea "Join the waitlist [DATE] and get up to $1,000 off your new car🚗. Your next vehi…" at bounding box center [700, 400] width 449 height 90
type textarea "Join the waitlist [DATE] and get up to $1,000 off your new car🚗. Your next vehi…"
type textarea "x"
type textarea "Join the waitlist [DATE] and get up to $1,000 off your new car🚗 Your next vehic…"
type textarea "x"
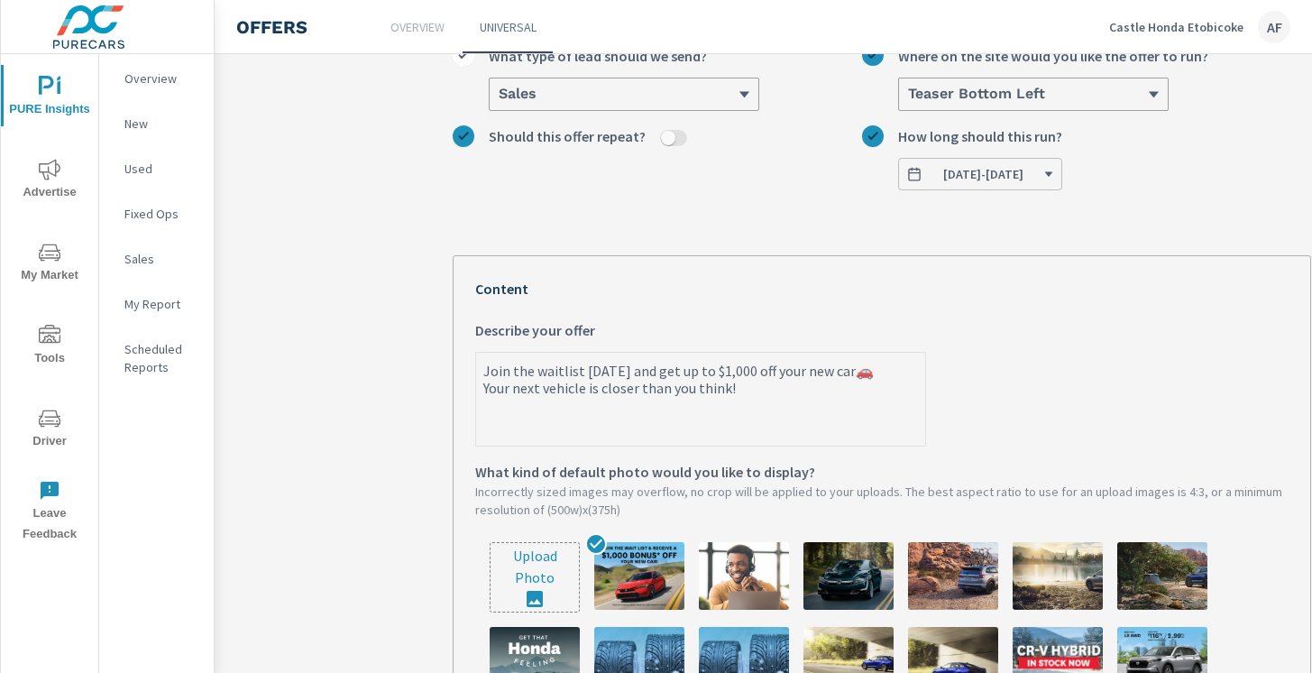
type textarea "Join the waitlist [DATE] and get up to $1,000 off your new car🚗! Your next vehi…"
type textarea "x"
click at [849, 371] on textarea "Join the waitlist [DATE] and get up to $1,000 off your new car🚗! Your next vehi…" at bounding box center [700, 400] width 449 height 90
click at [863, 375] on textarea "Join the waitlist [DATE] and get up to $1,000 off your new car🚗! Your next vehi…" at bounding box center [700, 400] width 449 height 90
type textarea "Join the waitlist [DATE] and get up to $1,000 off your new car🚗 Your next vehic…"
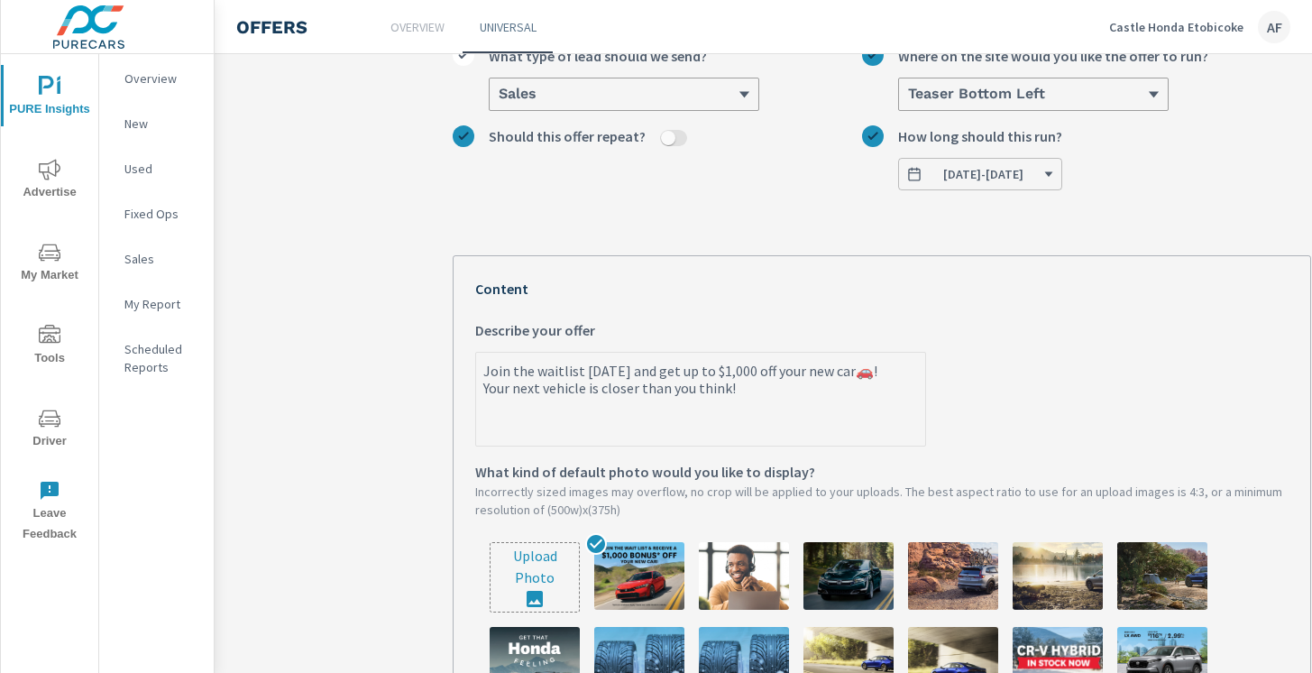
type textarea "x"
type textarea "Join the waitlist [DATE] and get up to $1,000 off your new car🚗. Your next vehi…"
type textarea "x"
type textarea "Join the waitlist [DATE] and get up to $1,000 off your new car🚗 Your next vehic…"
type textarea "x"
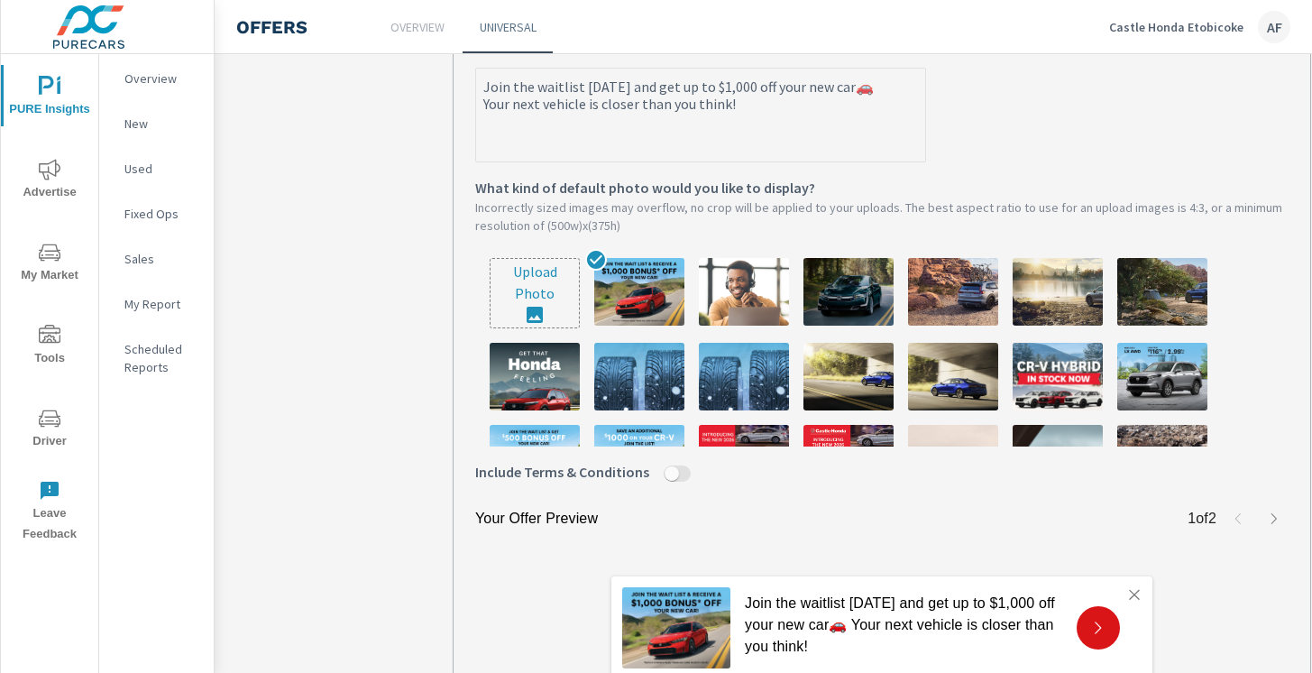
scroll to position [364, 0]
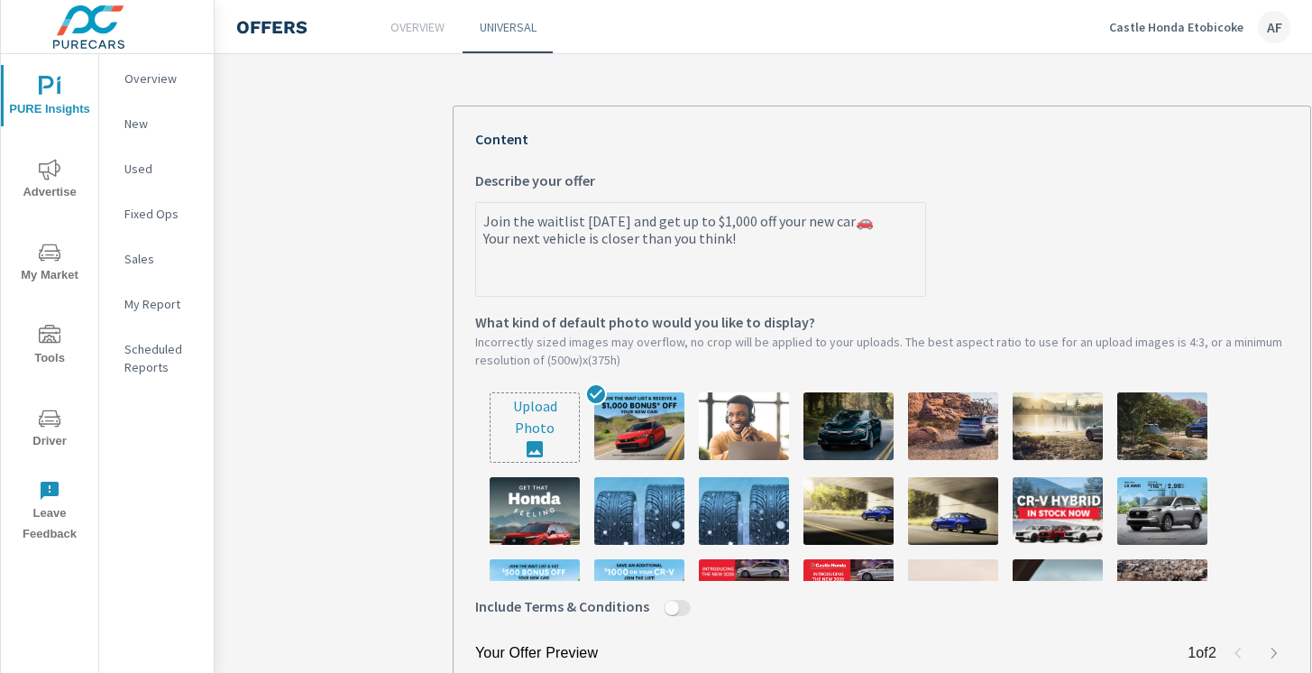
click at [842, 220] on textarea "Join the waitlist [DATE] and get up to $1,000 off your new car🚗 Your next vehic…" at bounding box center [700, 251] width 449 height 90
type textarea "Join the waitlist [DATE] and get up to $1,000 off your new ca🚗 Your next vehicl…"
type textarea "x"
type textarea "Join the waitlist [DATE] and get up to $1,000 off your new c🚗 Your next vehicle…"
type textarea "x"
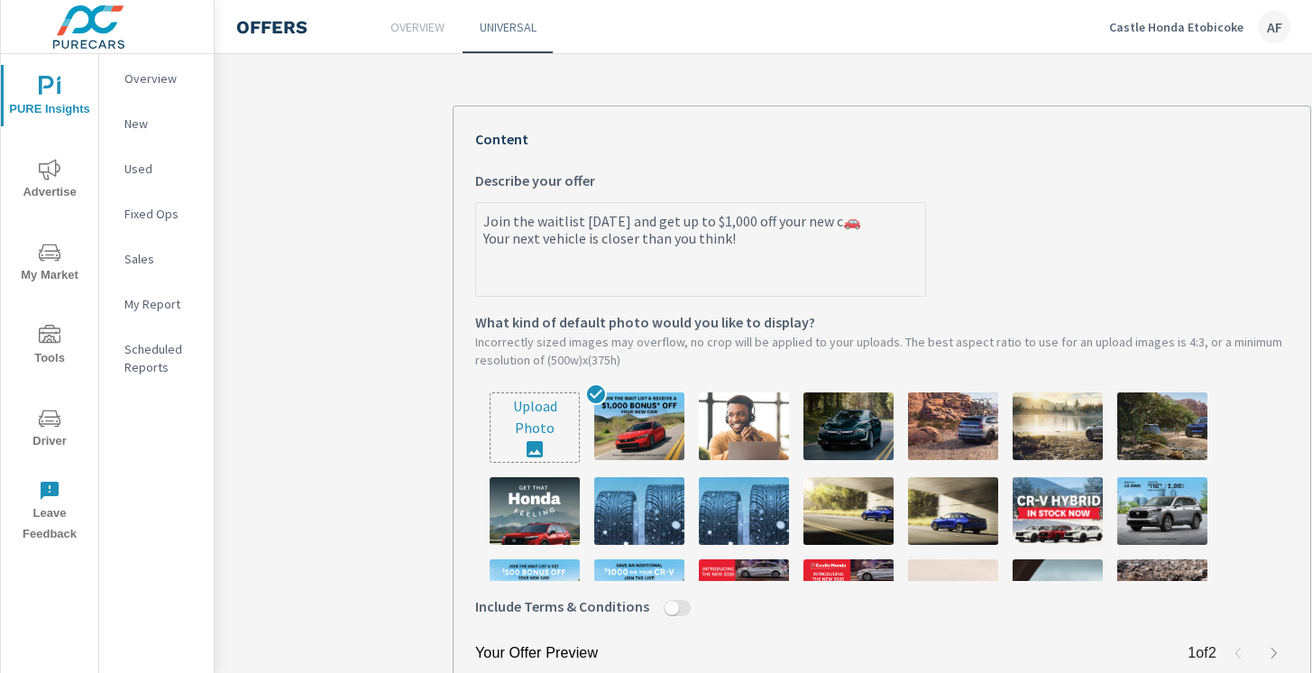
type textarea "Join the waitlist [DATE] and get up to $1,000 off your new 🚗 Your next vehicle …"
type textarea "x"
type textarea "Join the waitlist [DATE] and get up to $1,000 off your new🚗 Your next vehicle i…"
type textarea "x"
type textarea "Join the waitlist [DATE] and get up to $1,000 off your ne🚗 Your next vehicle is…"
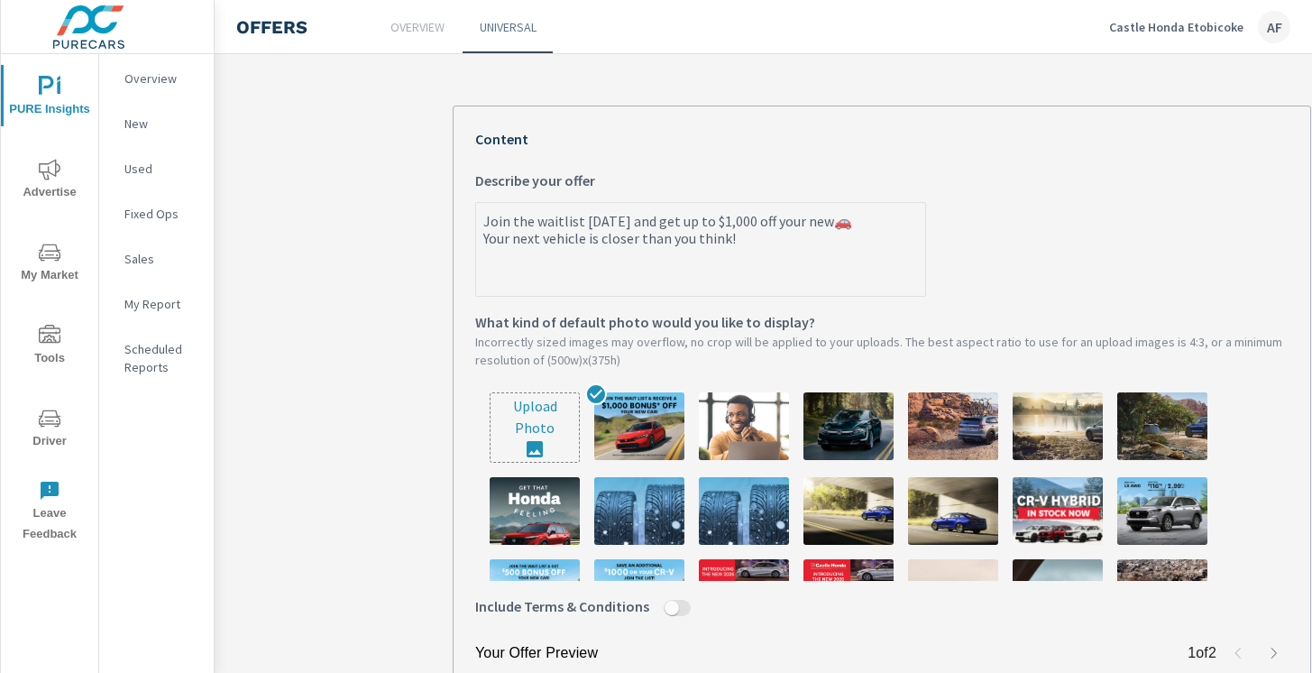
type textarea "x"
type textarea "Join the waitlist [DATE] and get up to $1,000 off your n🚗 Your next vehicle is …"
type textarea "x"
type textarea "Join the waitlist [DATE] and get up to $1,000 off your 🚗 Your next vehicle is c…"
type textarea "x"
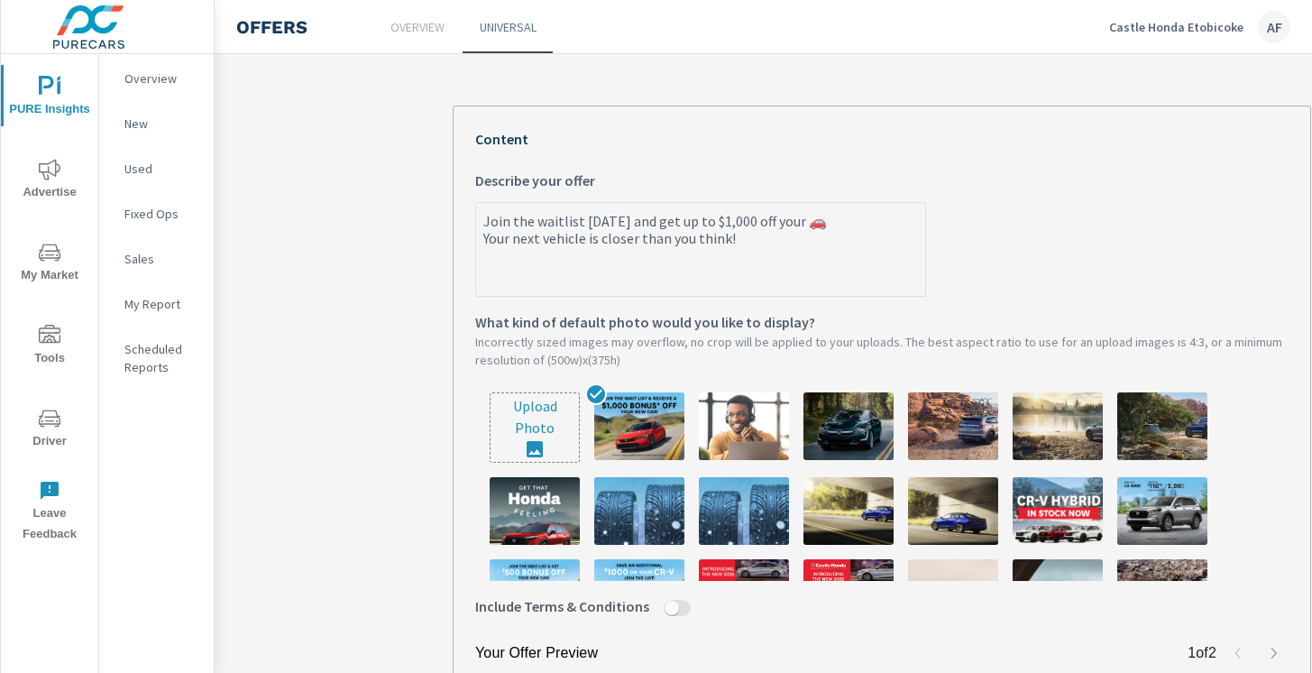
type textarea "Join the waitlist [DATE] and get up to $1,000 off your n🚗 Your next vehicle is …"
type textarea "x"
type textarea "Join the waitlist [DATE] and get up to $1,000 off your ne🚗 Your next vehicle is…"
type textarea "x"
type textarea "Join the waitlist [DATE] and get up to $1,000 off your new🚗 Your next vehicle i…"
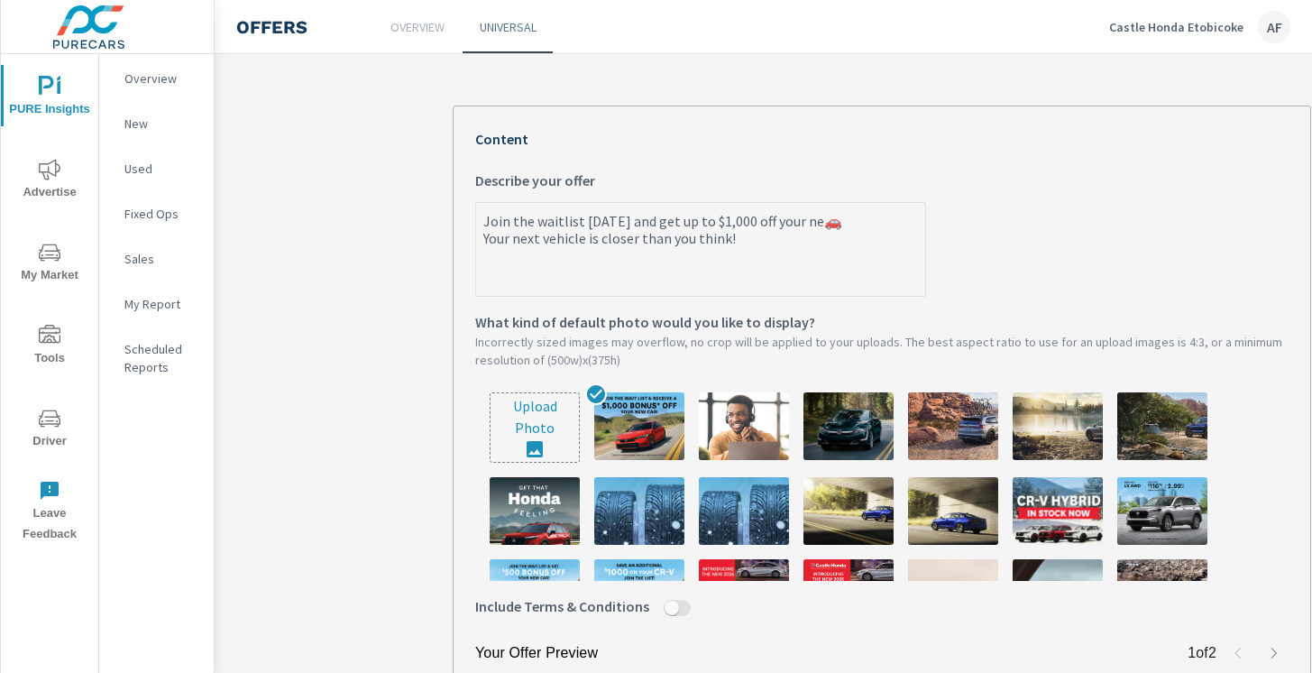
type textarea "x"
type textarea "Join the waitlist [DATE] and get up to $1,000 off your new 🚗 Your next vehicle …"
type textarea "x"
type textarea "Join the waitlist [DATE] and get up to $1,000 off your new V🚗 Your next vehicle…"
type textarea "x"
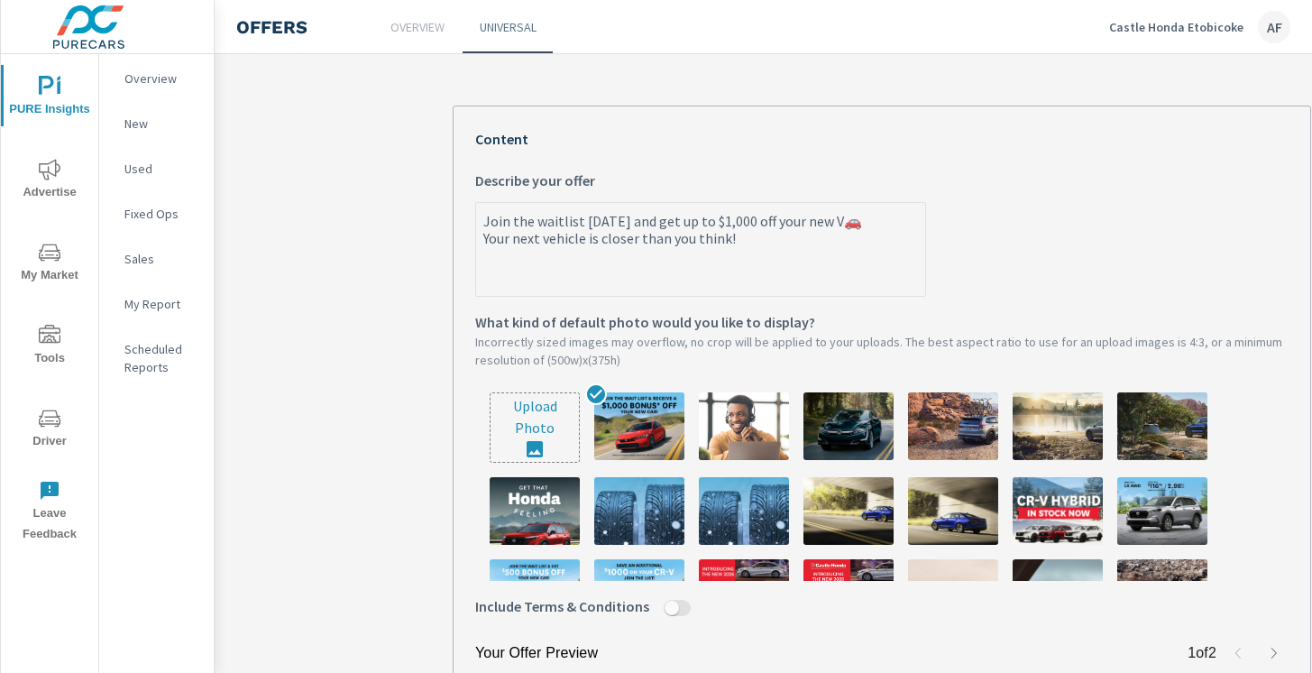
type textarea "Join the waitlist [DATE] and get up to $1,000 off your new Ve🚗 Your next vehicl…"
type textarea "x"
type textarea "Join the waitlist [DATE] and get up to $1,000 off your new Veh🚗 Your next vehic…"
type textarea "x"
type textarea "Join the waitlist [DATE] and get up to $1,000 off your new Vehi🚗 Your next vehi…"
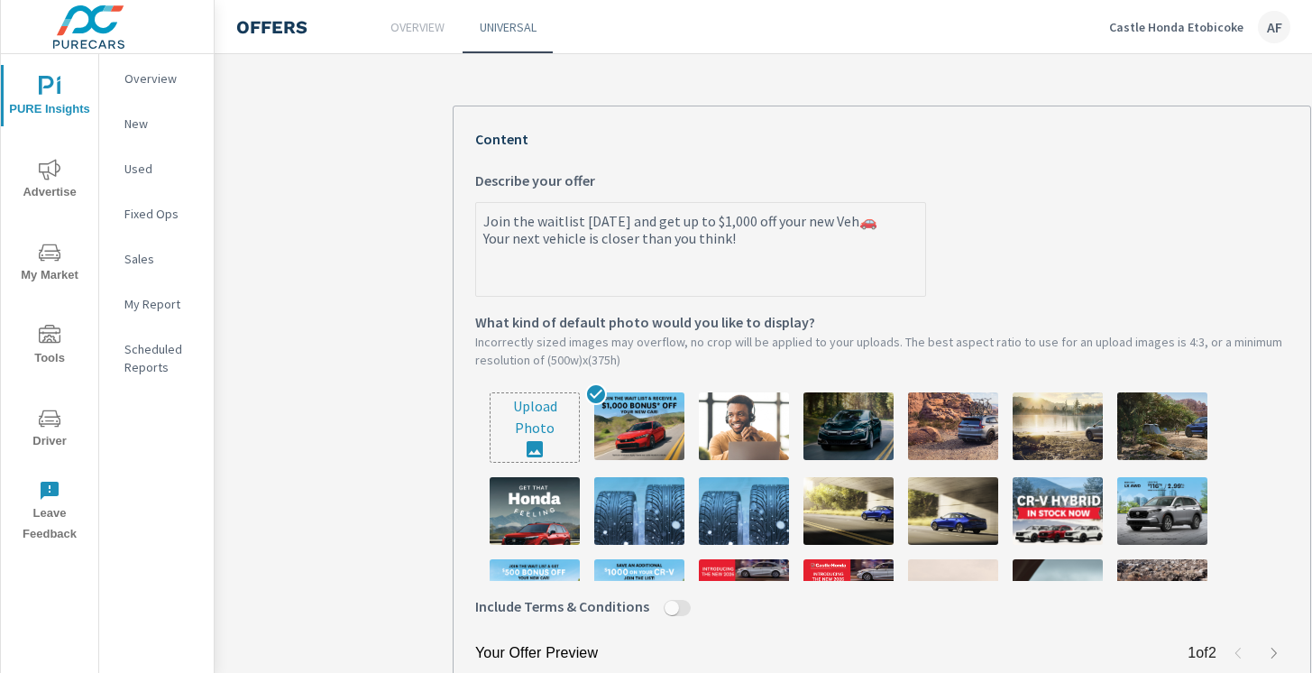
type textarea "x"
type textarea "Join the waitlist [DATE] and get up to $1,000 off your new Vehic🚗 Your next veh…"
type textarea "x"
type textarea "Join the waitlist [DATE] and get up to $1,000 off your new Vehicl🚗 Your next ve…"
type textarea "x"
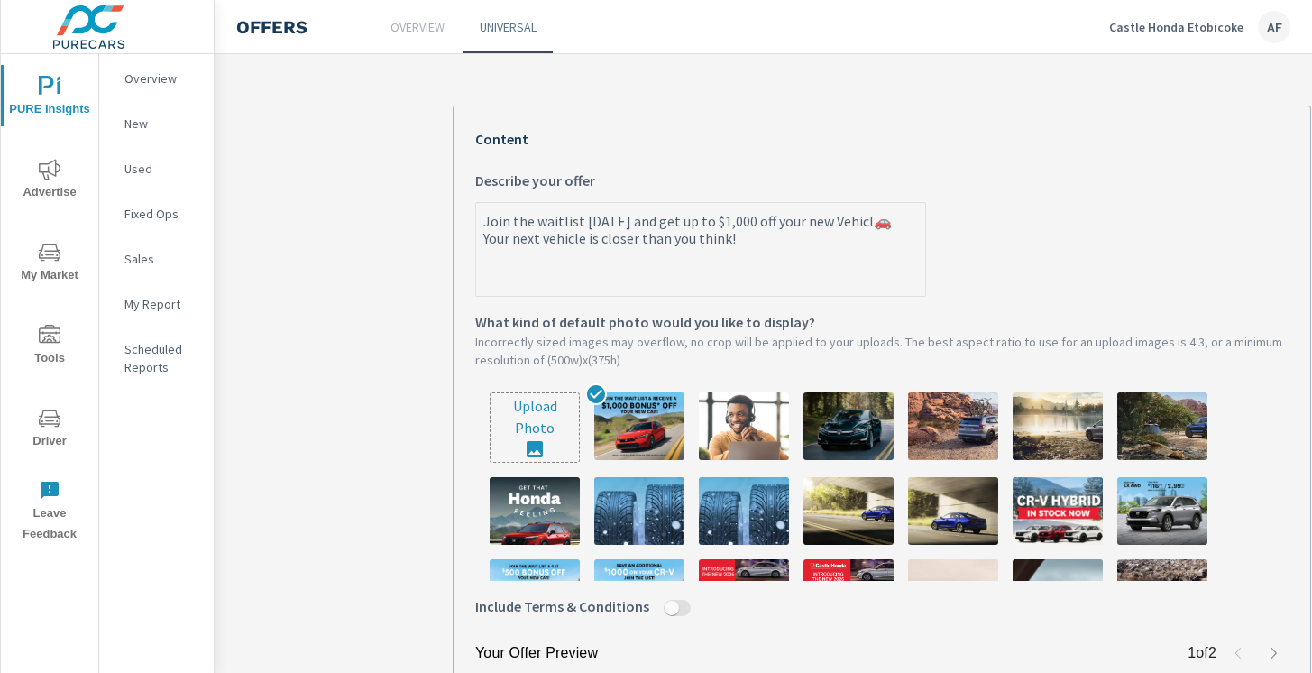
type textarea "Join the waitlist [DATE] and get up to $1,000 off your new Vehicle🚗 Your next v…"
type textarea "x"
type textarea "Join the waitlist [DATE] and get up to $1,000 off your new Vehicle!🚗 Your next …"
type textarea "x"
type textarea "Join the waitlist [DATE] and get up to $1,000 off your new Vehicle🚗 Your next v…"
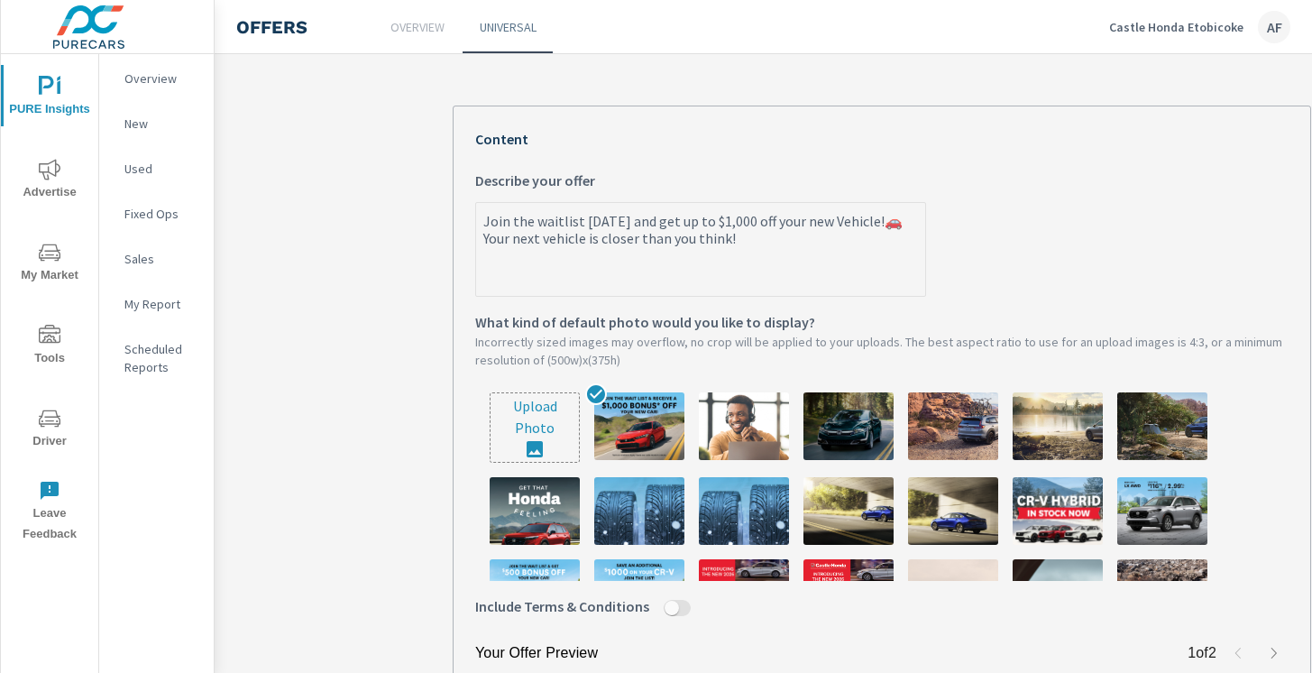
type textarea "x"
type textarea "Join the waitlist [DATE] and get up to $1,000 off your new Vehicl🚗 Your next ve…"
type textarea "x"
type textarea "Join the waitlist [DATE] and get up to $1,000 off your new Vehic🚗 Your next veh…"
type textarea "x"
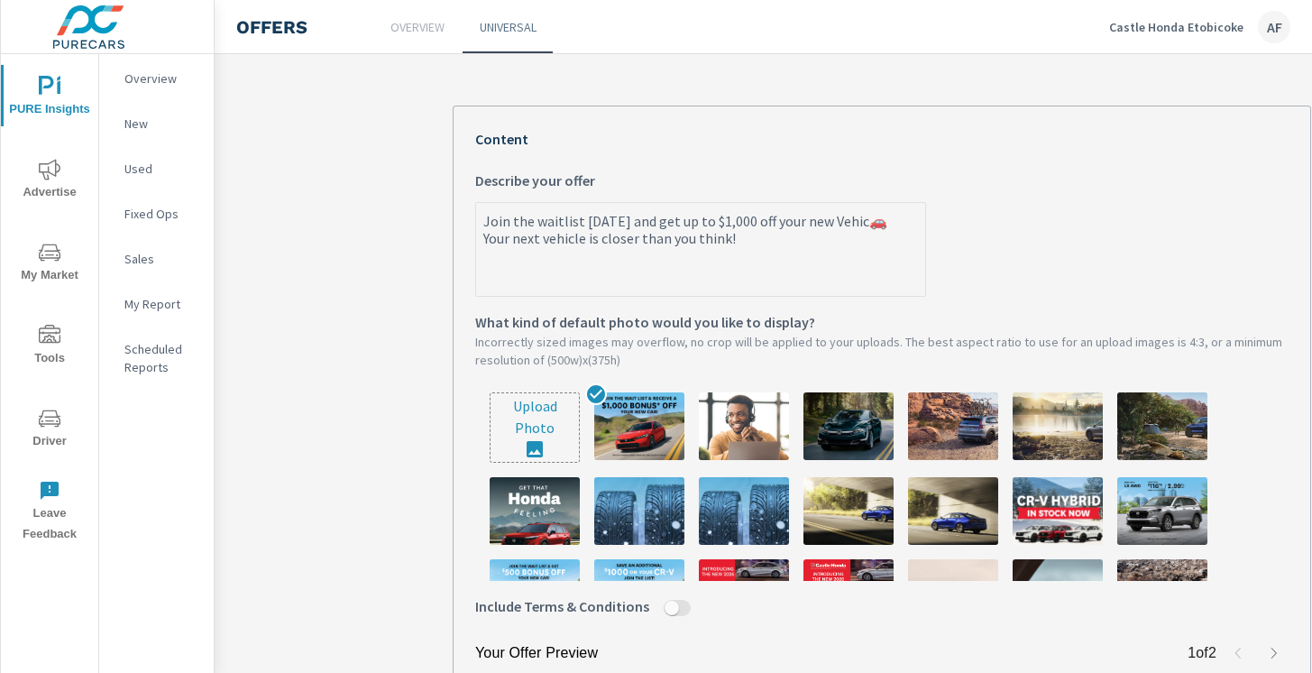
type textarea "Join the waitlist [DATE] and get up to $1,000 off your new Vehi🚗 Your next vehi…"
type textarea "x"
type textarea "Join the waitlist [DATE] and get up to $1,000 off your new Veh🚗 Your next vehic…"
type textarea "x"
type textarea "Join the waitlist [DATE] and get up to $1,000 off your new Ve🚗 Your next vehicl…"
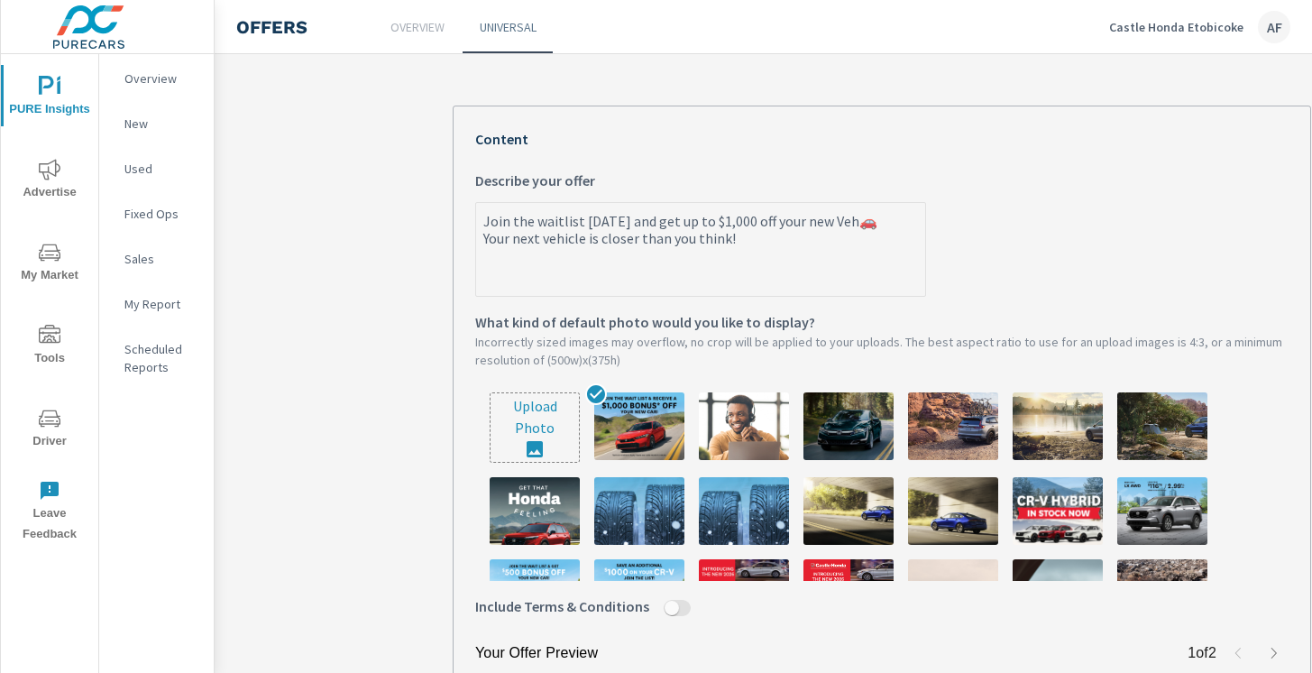
type textarea "x"
type textarea "Join the waitlist [DATE] and get up to $1,000 off your new V🚗 Your next vehicle…"
type textarea "x"
type textarea "Join the waitlist [DATE] and get up to $1,000 off your new 🚗 Your next vehicle …"
type textarea "x"
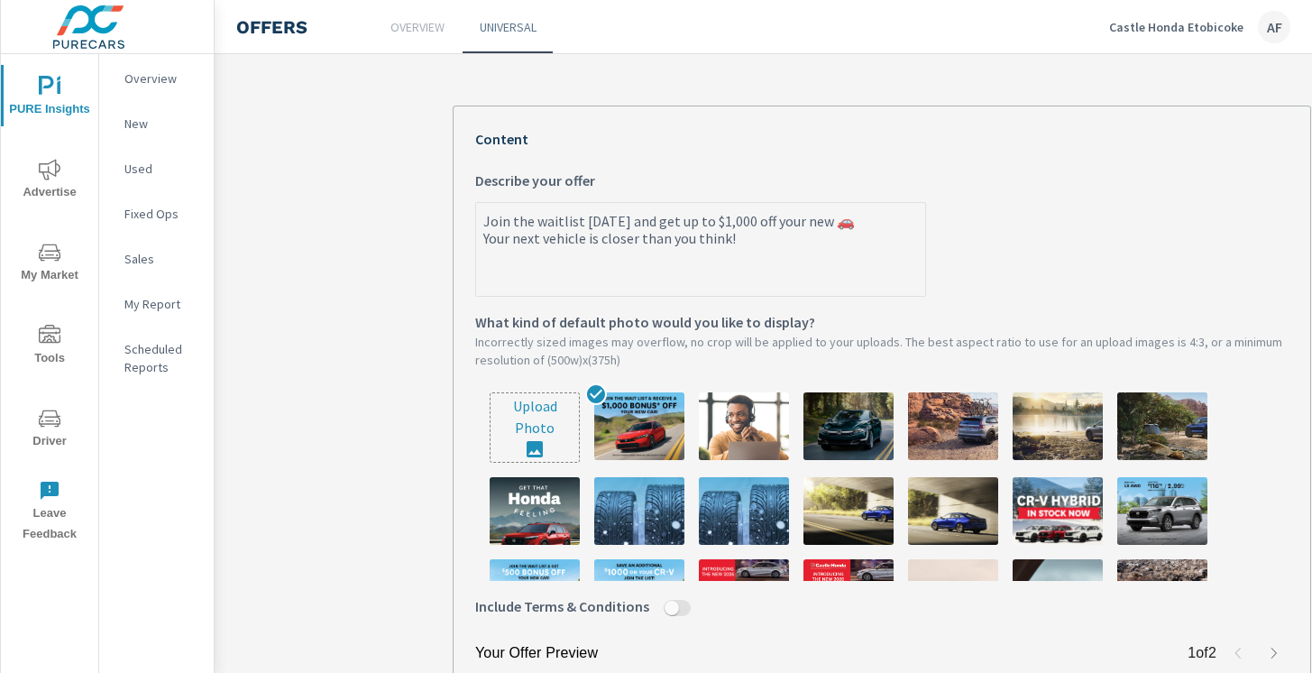
type textarea "Join the waitlist [DATE] and get up to $1,000 off your new c🚗 Your next vehicle…"
type textarea "x"
type textarea "Join the waitlist [DATE] and get up to $1,000 off your new ca🚗 Your next vehicl…"
type textarea "x"
type textarea "Join the waitlist [DATE] and get up to $1,000 off your new car🚗 Your next vehic…"
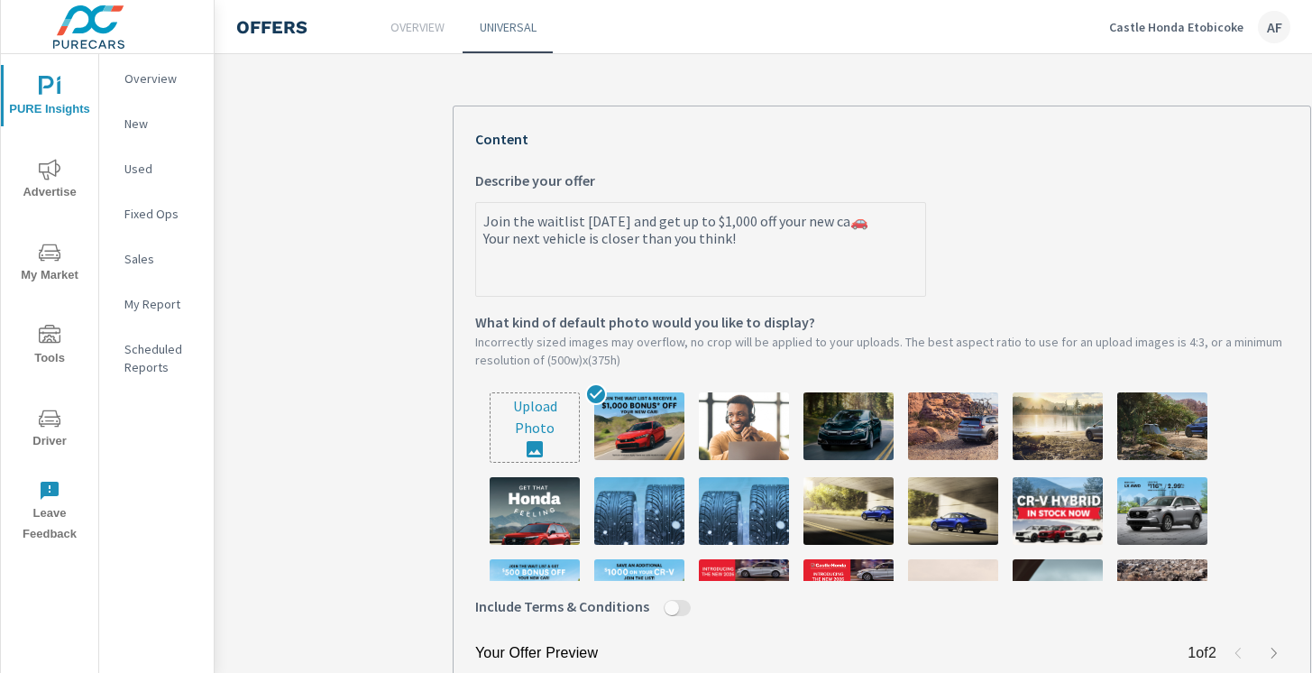
type textarea "x"
type textarea "Join the waitlist [DATE] and get up to $1,000 off your new car!🚗 Your next vehi…"
type textarea "x"
type textarea "Join the waitlist [DATE] and get up to $1,000 off your new car! 🚗 Your next veh…"
type textarea "x"
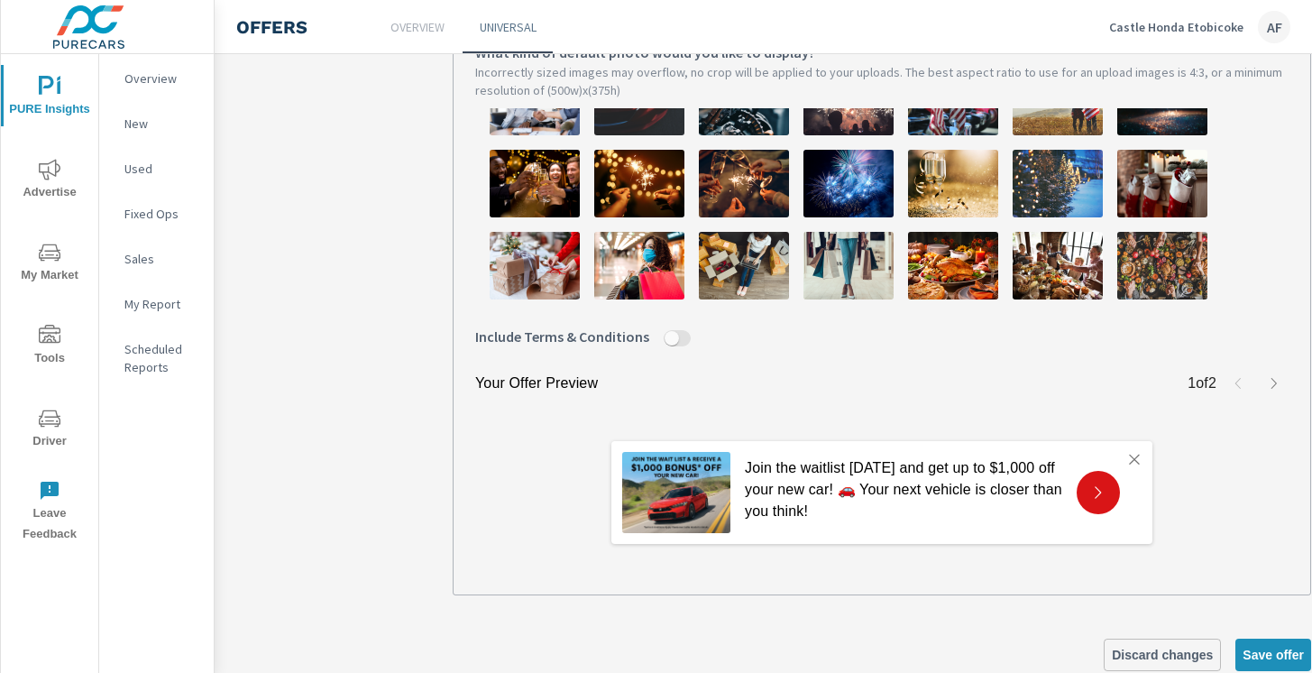
scroll to position [674, 0]
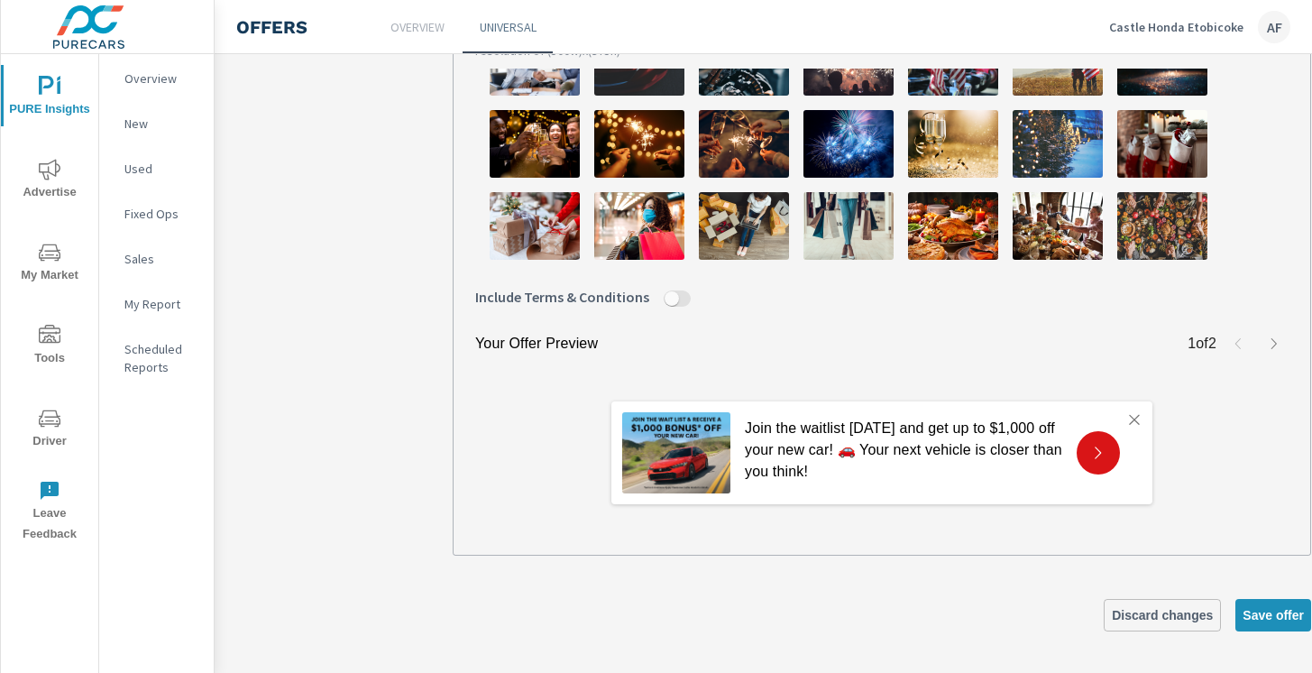
type textarea "Join the waitlist [DATE] and get up to $1,000 off your new car! 🚗 Your next veh…"
click at [1268, 331] on button "button" at bounding box center [1274, 343] width 29 height 29
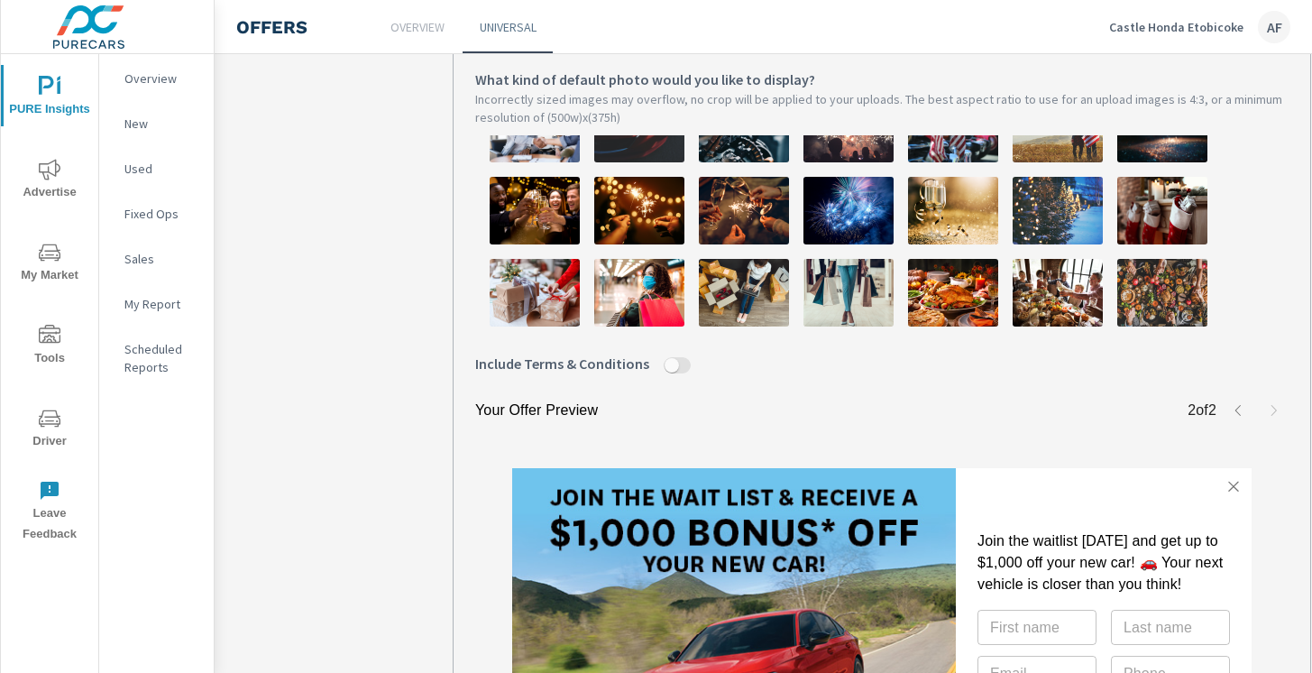
scroll to position [904, 0]
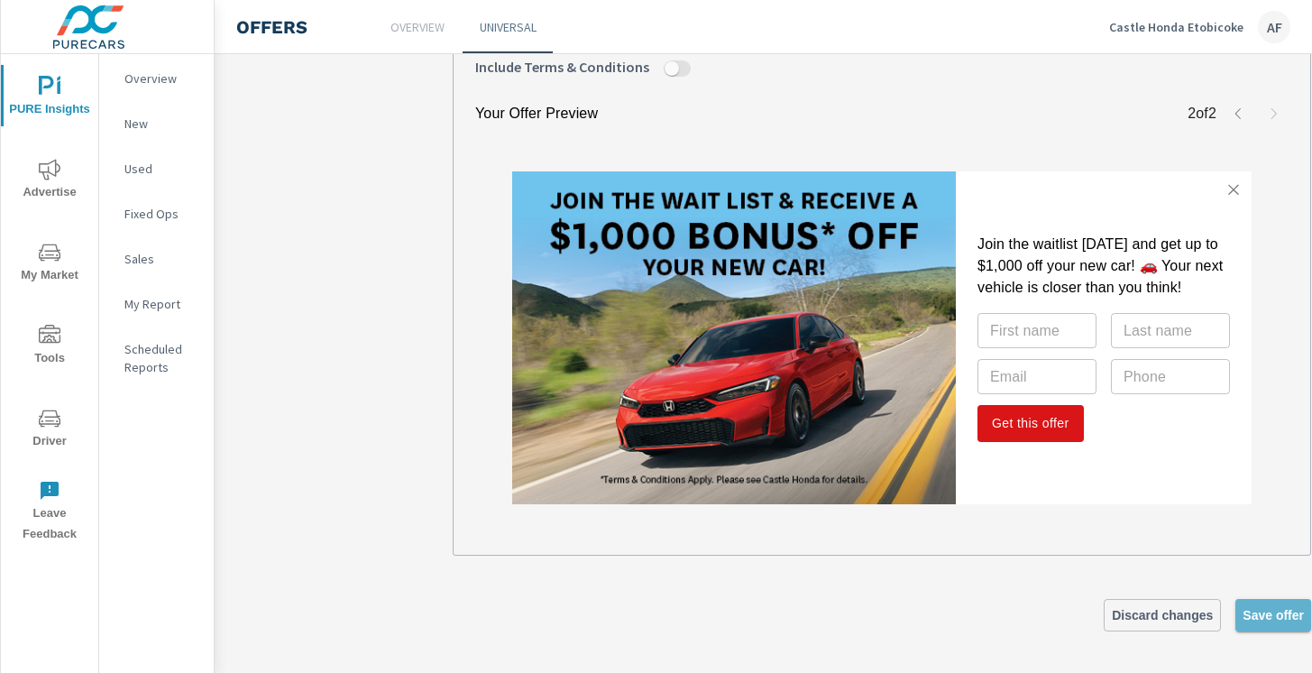
click at [1271, 610] on span "Save offer" at bounding box center [1273, 615] width 61 height 16
type textarea "x"
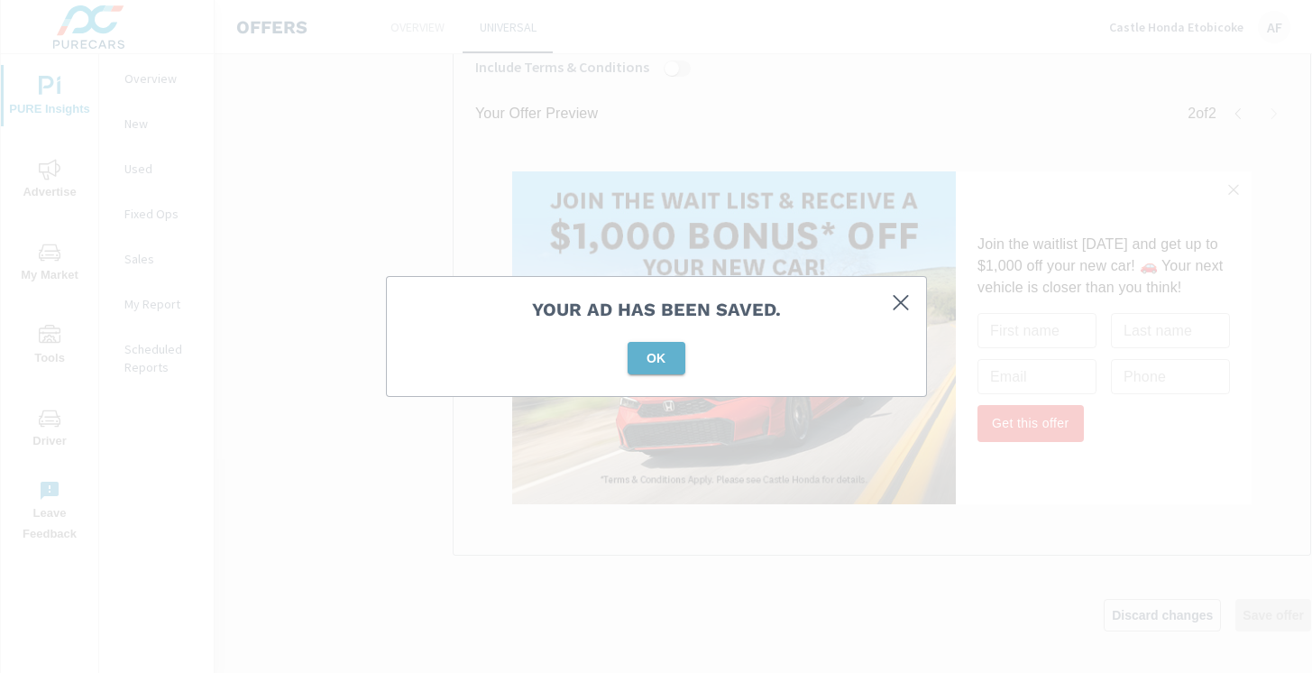
click at [665, 354] on span "OK" at bounding box center [656, 358] width 43 height 16
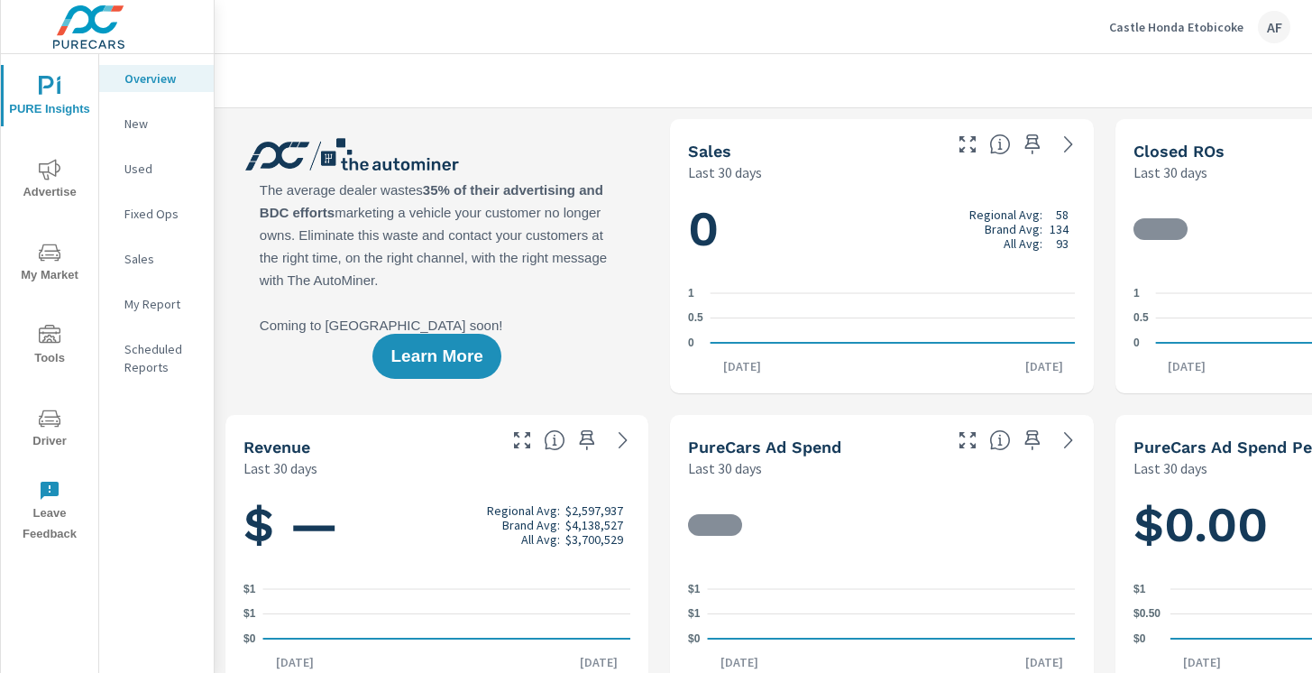
click at [52, 338] on icon "nav menu" at bounding box center [50, 334] width 22 height 18
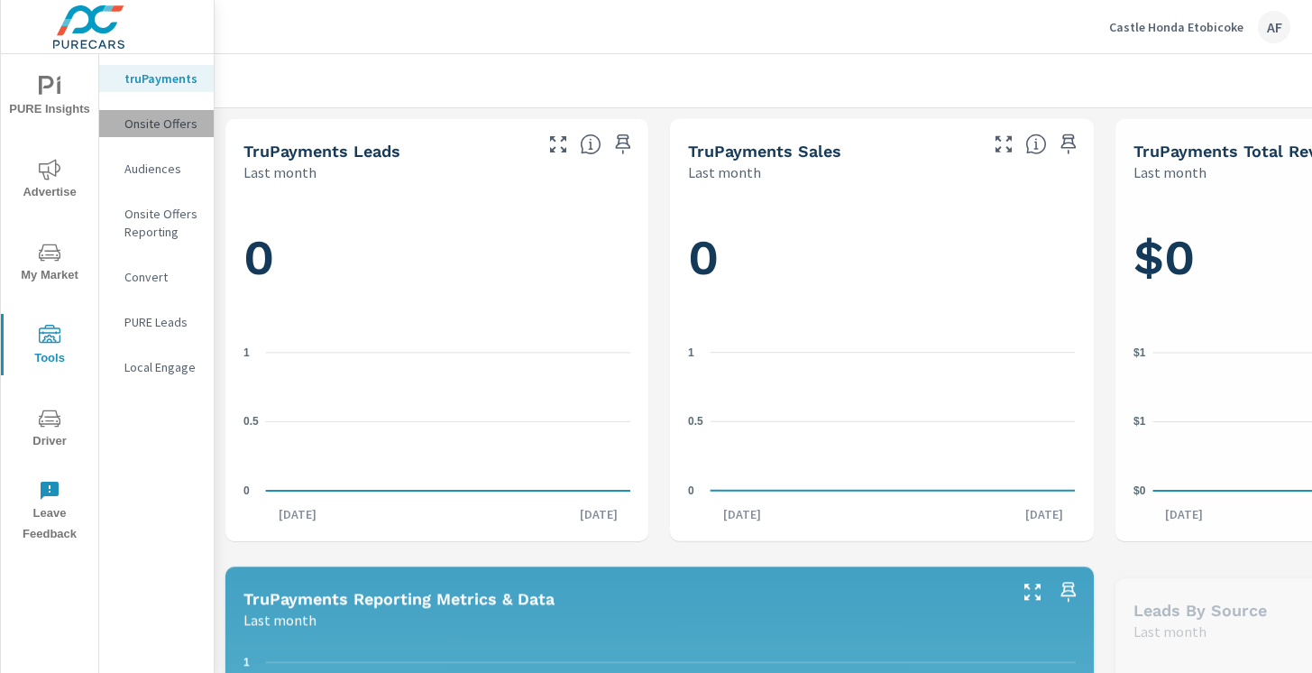
click at [146, 131] on p "Onsite Offers" at bounding box center [161, 124] width 75 height 18
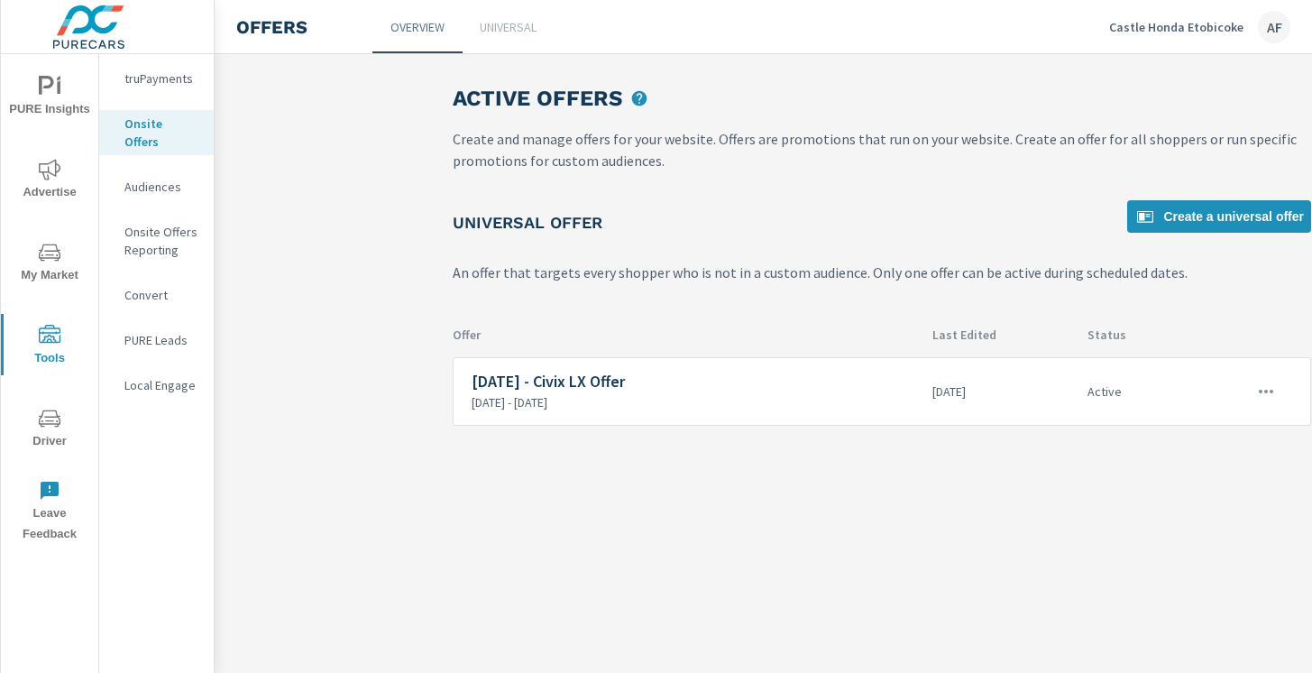
click at [511, 37] on link "Universal" at bounding box center [508, 26] width 90 height 53
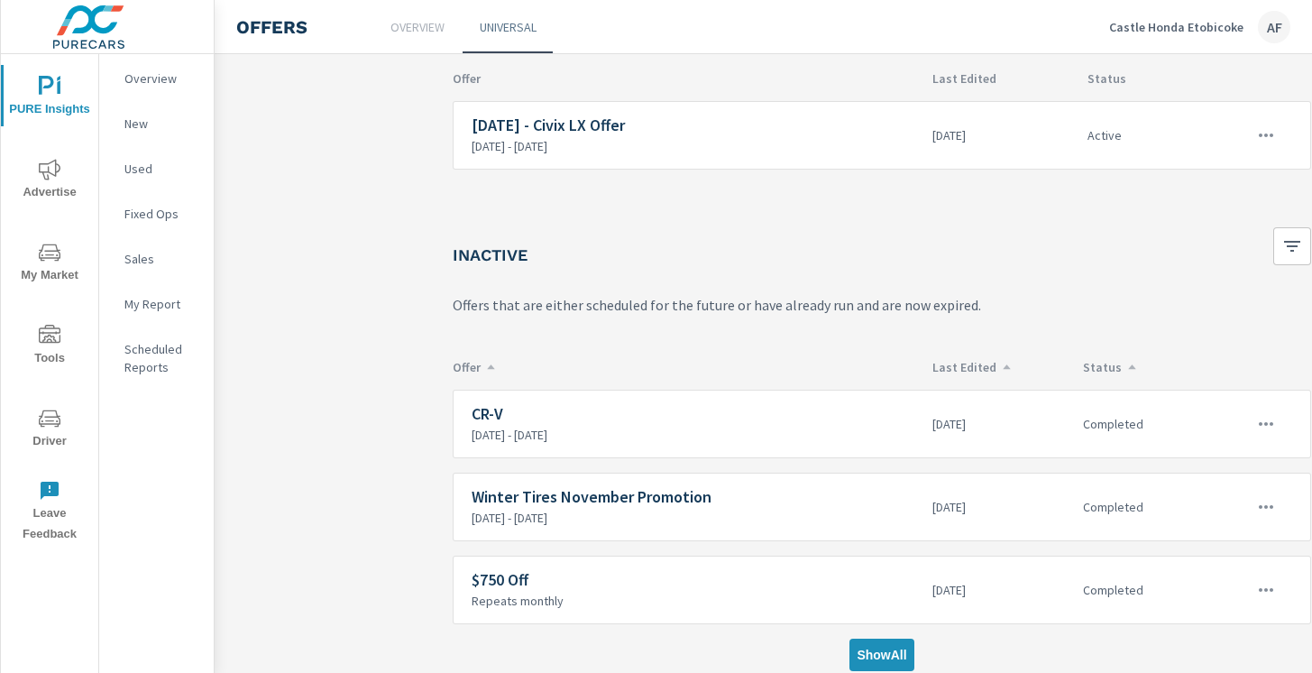
scroll to position [216, 0]
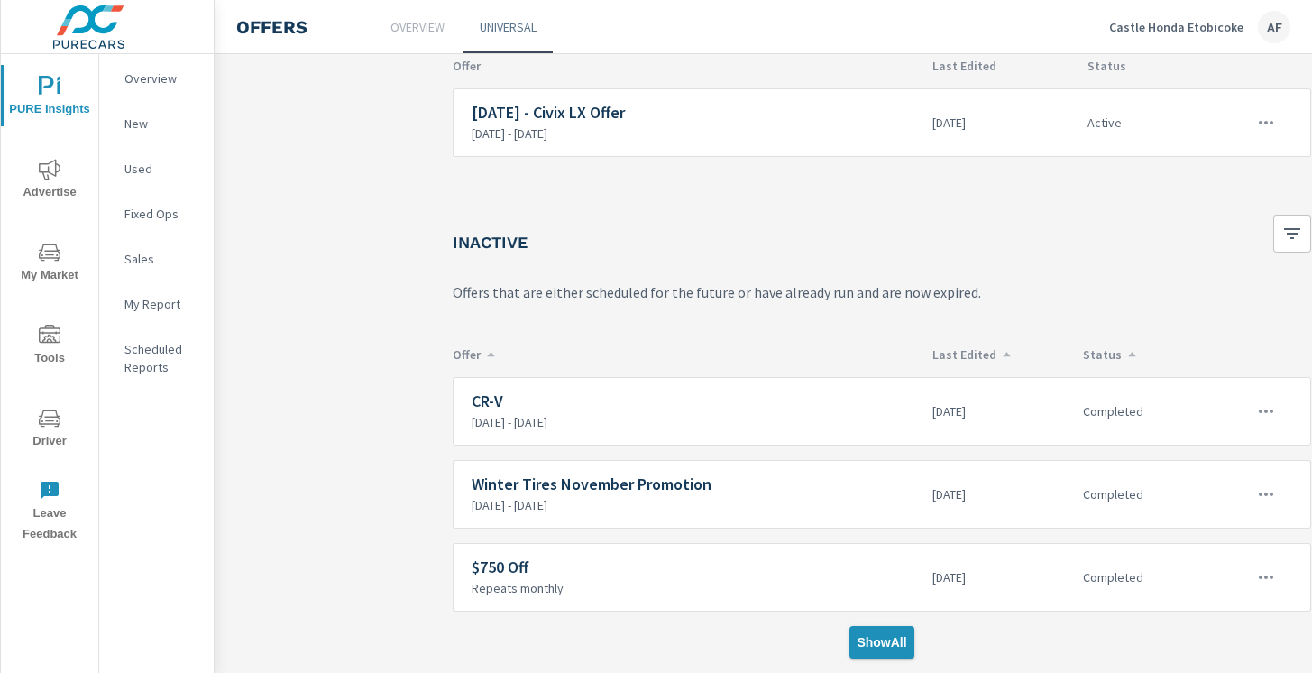
click at [900, 640] on span "Show All" at bounding box center [882, 642] width 50 height 16
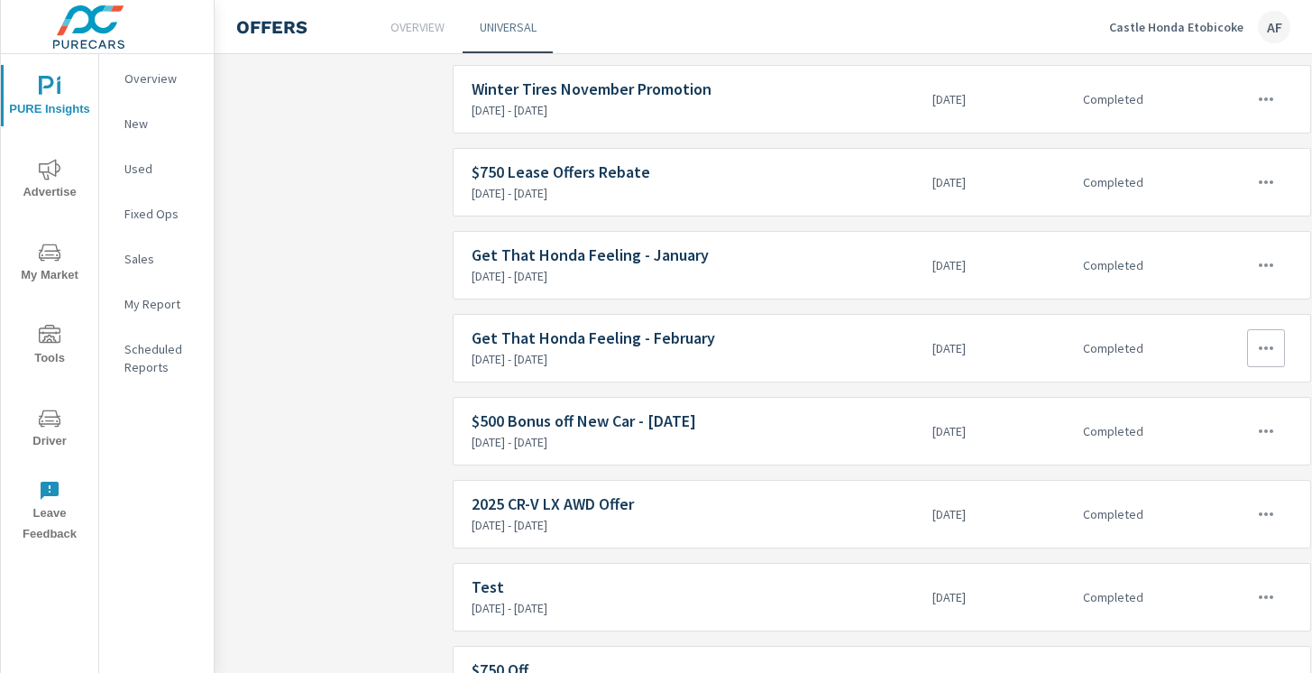
scroll to position [830, 0]
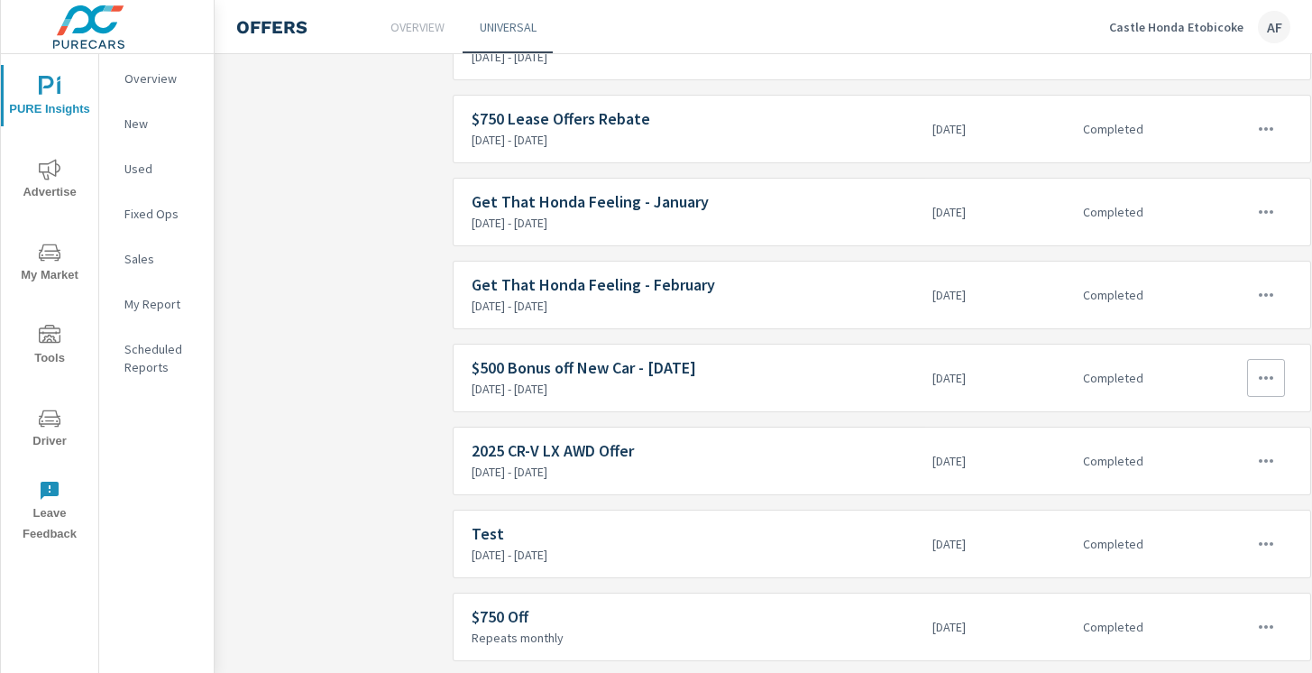
click at [1274, 381] on icon "button" at bounding box center [1266, 378] width 22 height 22
click at [1206, 423] on div "Edit" at bounding box center [1206, 419] width 25 height 22
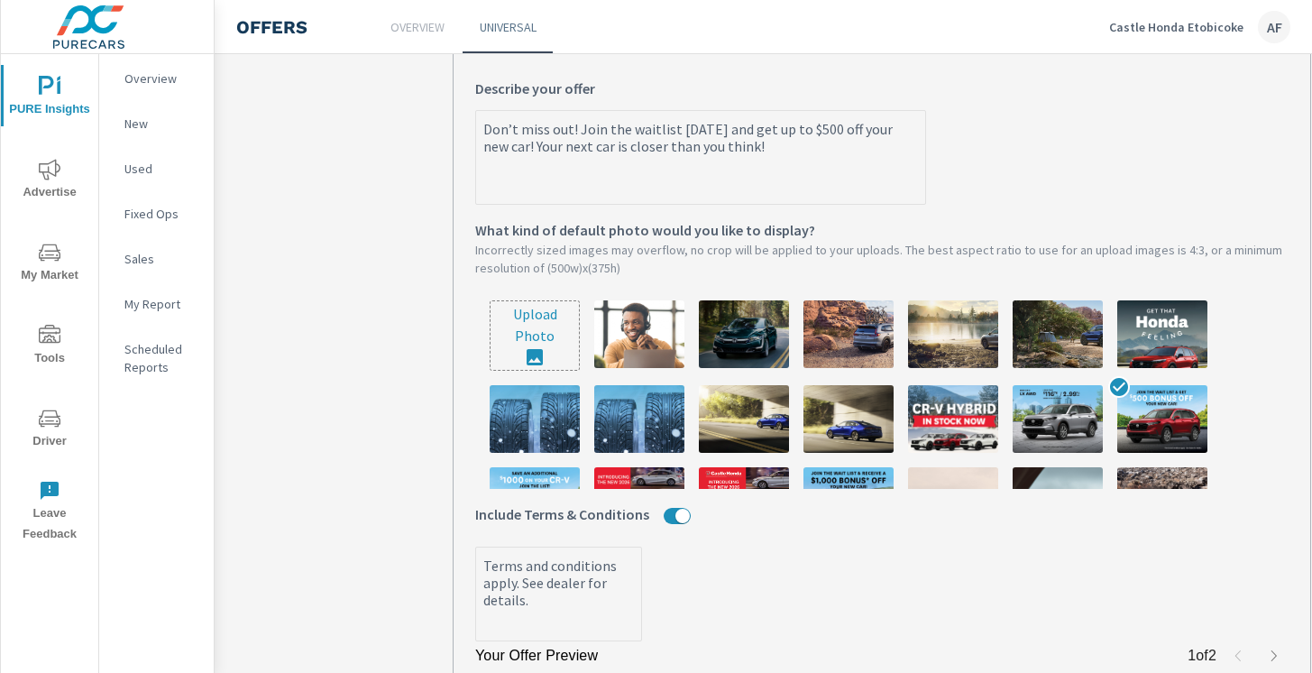
scroll to position [467, 0]
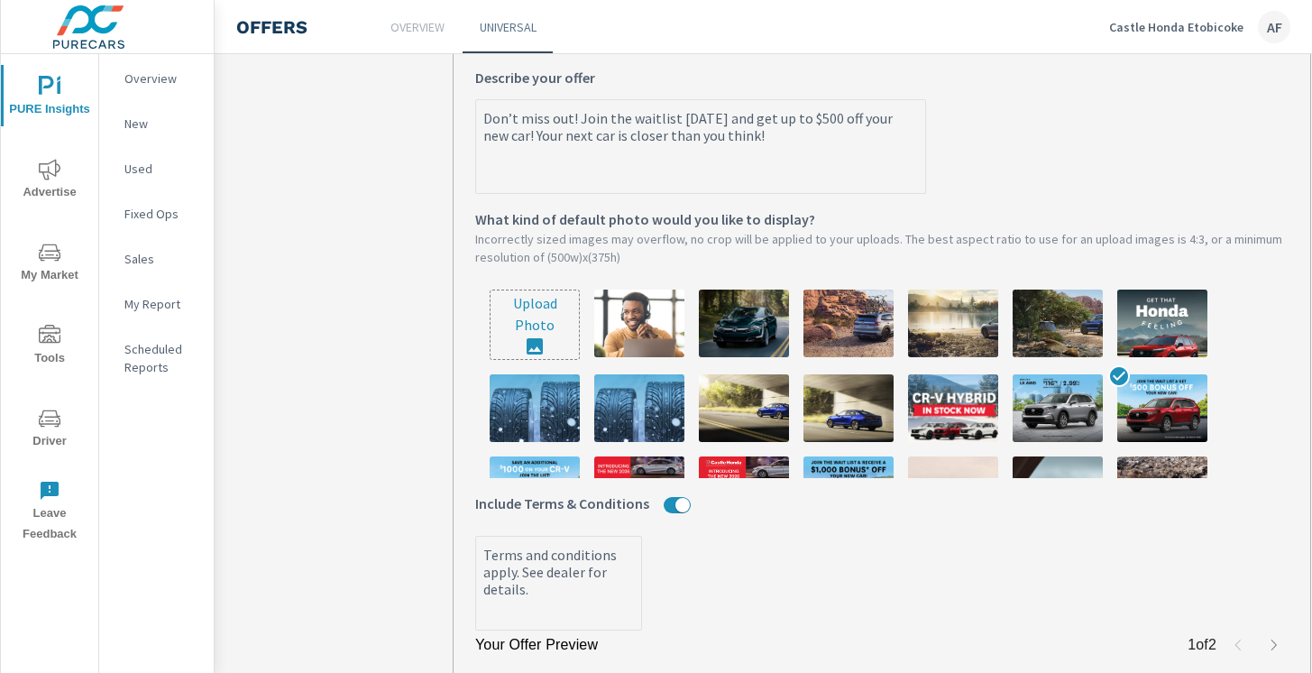
type textarea "x"
drag, startPoint x: 760, startPoint y: 133, endPoint x: 473, endPoint y: 115, distance: 287.3
click at [473, 115] on div "Your Offer Preview 1 of 2 Don’t miss out! Join the waitlist today and get up to…" at bounding box center [882, 430] width 858 height 854
